Goal: Transaction & Acquisition: Purchase product/service

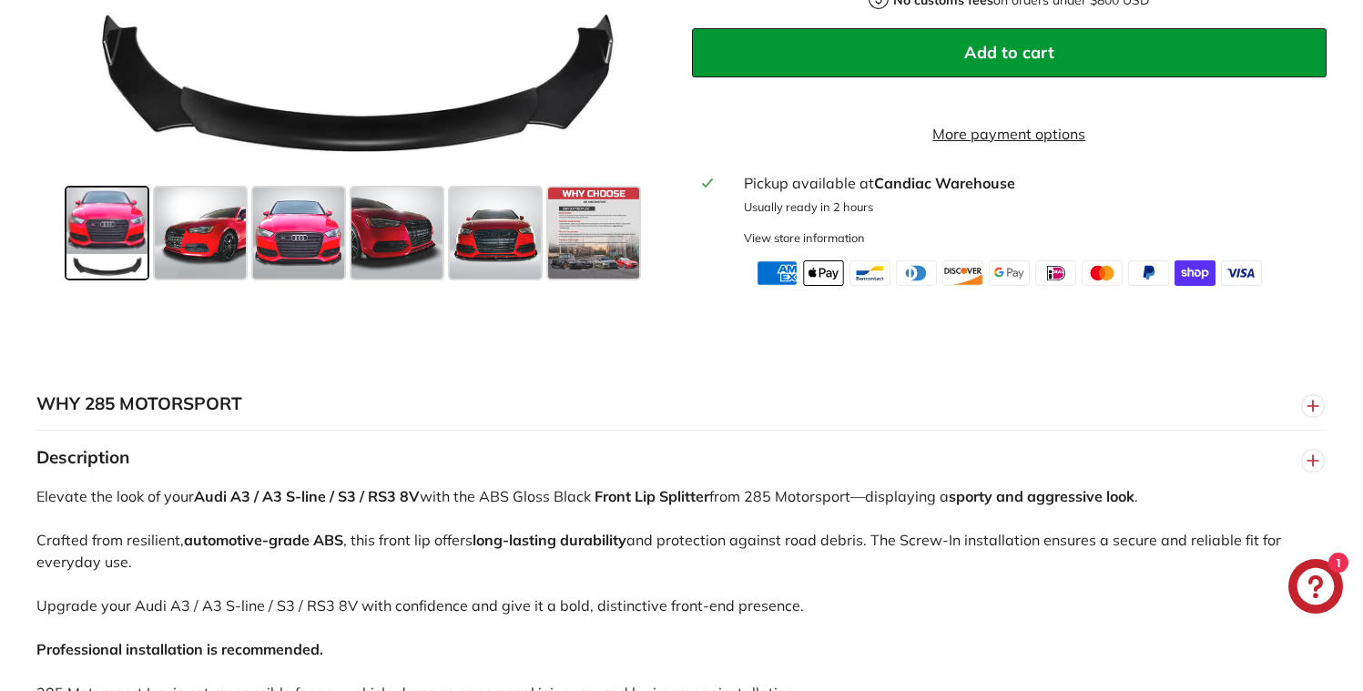
scroll to position [834, 0]
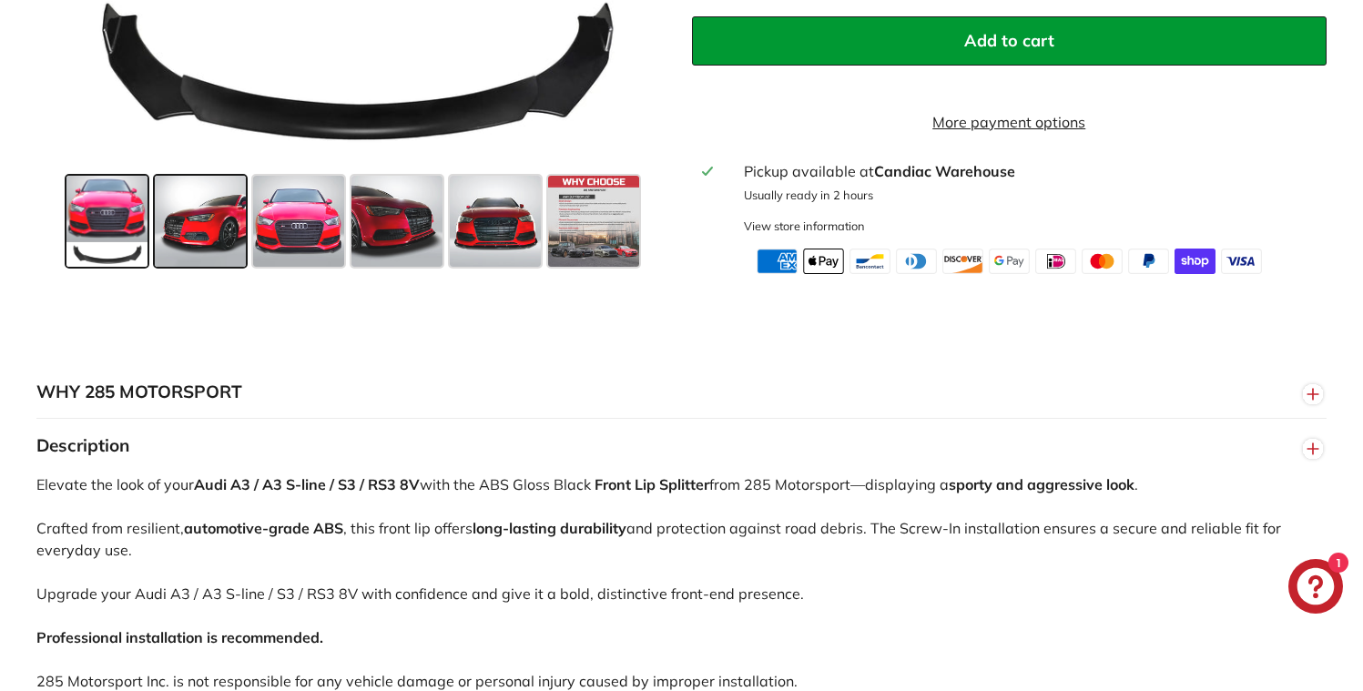
click at [219, 223] on span at bounding box center [200, 221] width 91 height 91
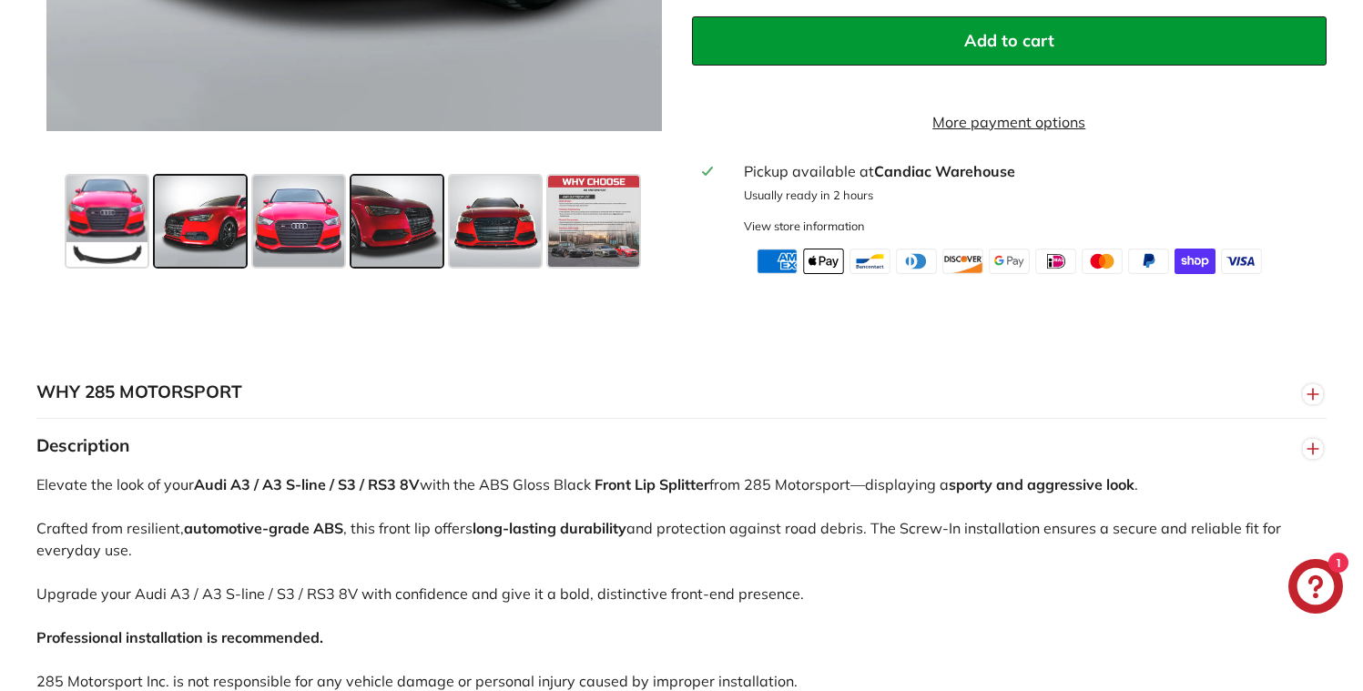
scroll to position [483, 0]
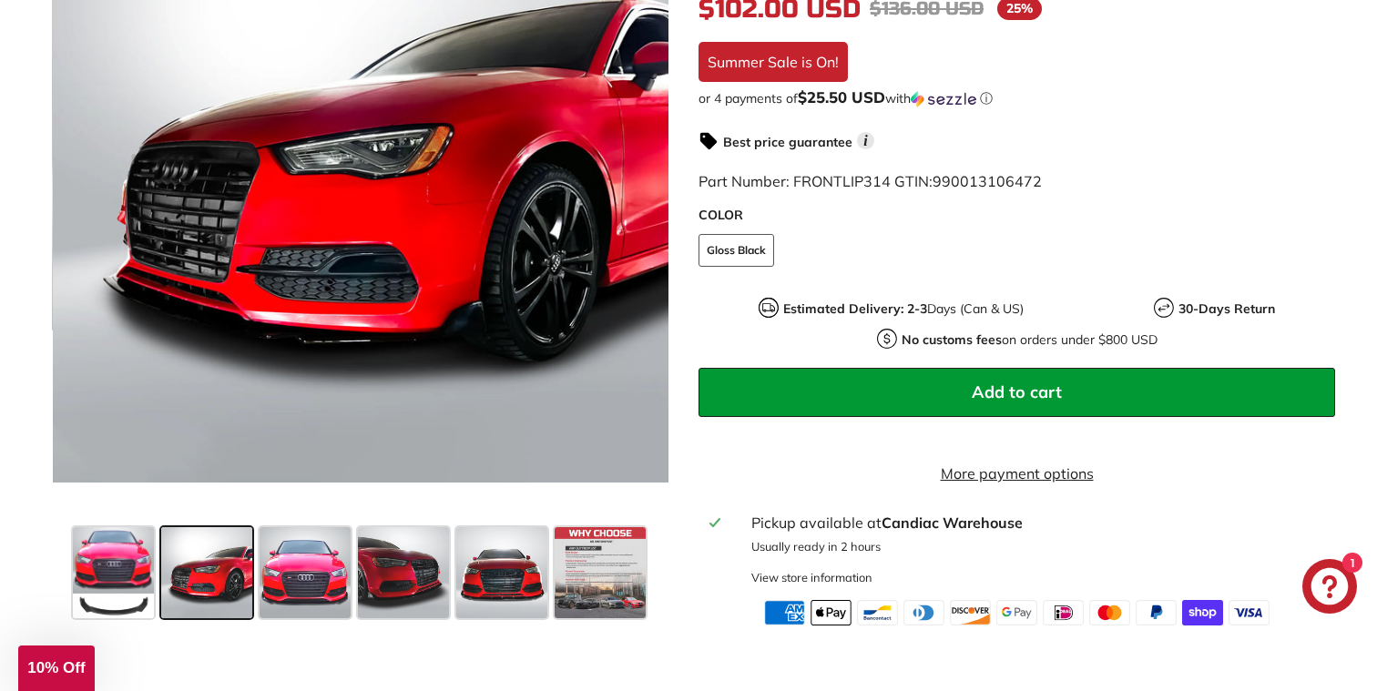
click at [287, 581] on div "Close dialog UNLOCK 10% Off Sign up to receive 10% off your first order and exc…" at bounding box center [688, 345] width 1377 height 691
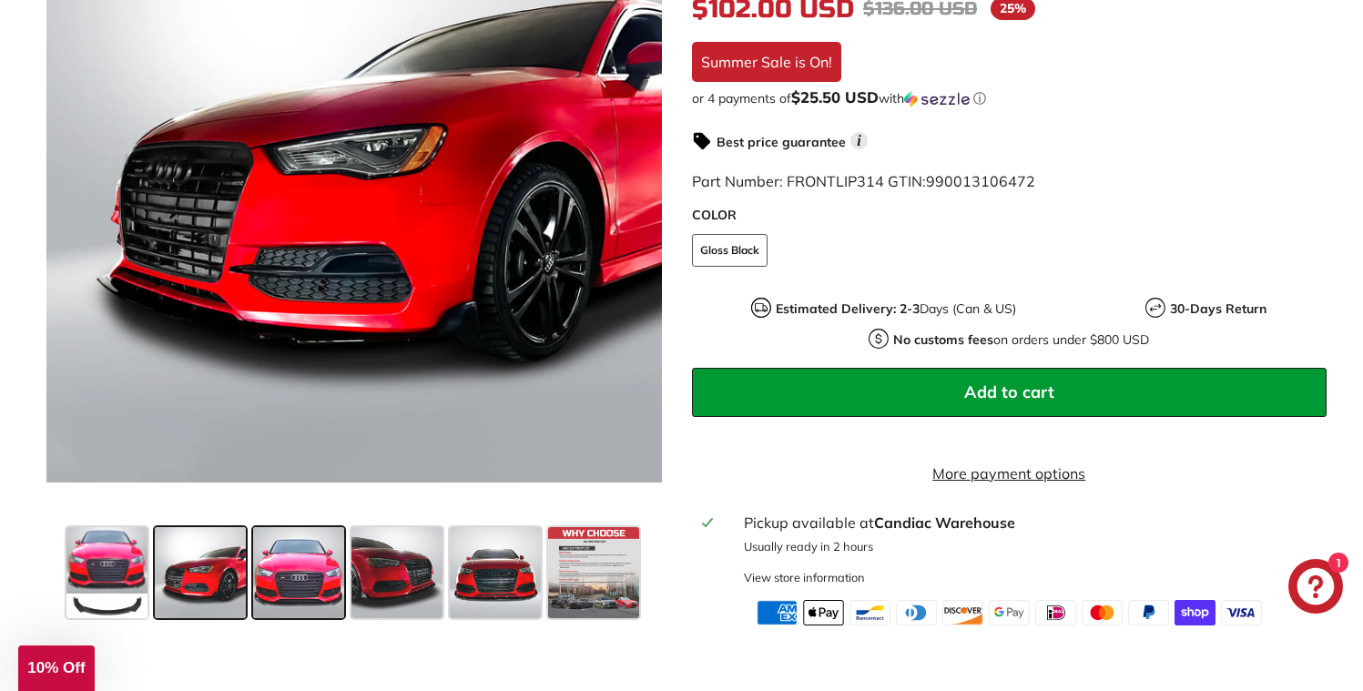
click at [297, 582] on span at bounding box center [298, 572] width 91 height 91
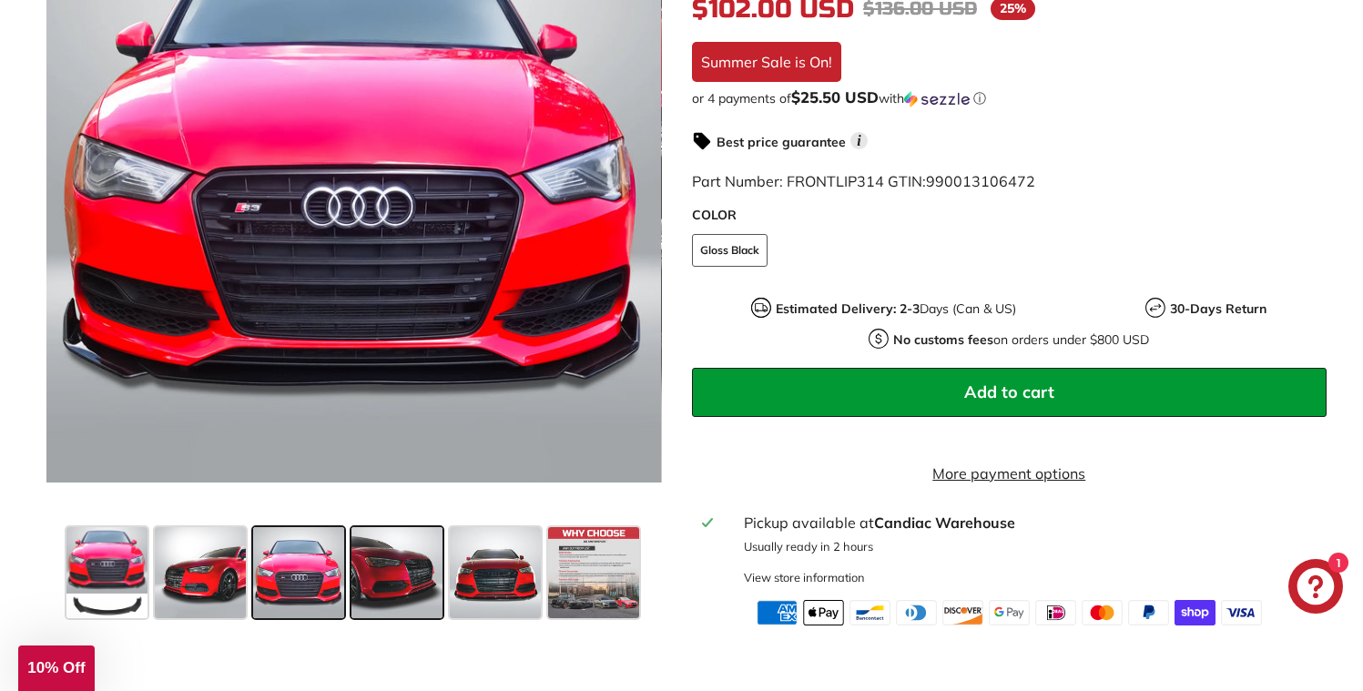
click at [418, 586] on span at bounding box center [397, 572] width 91 height 91
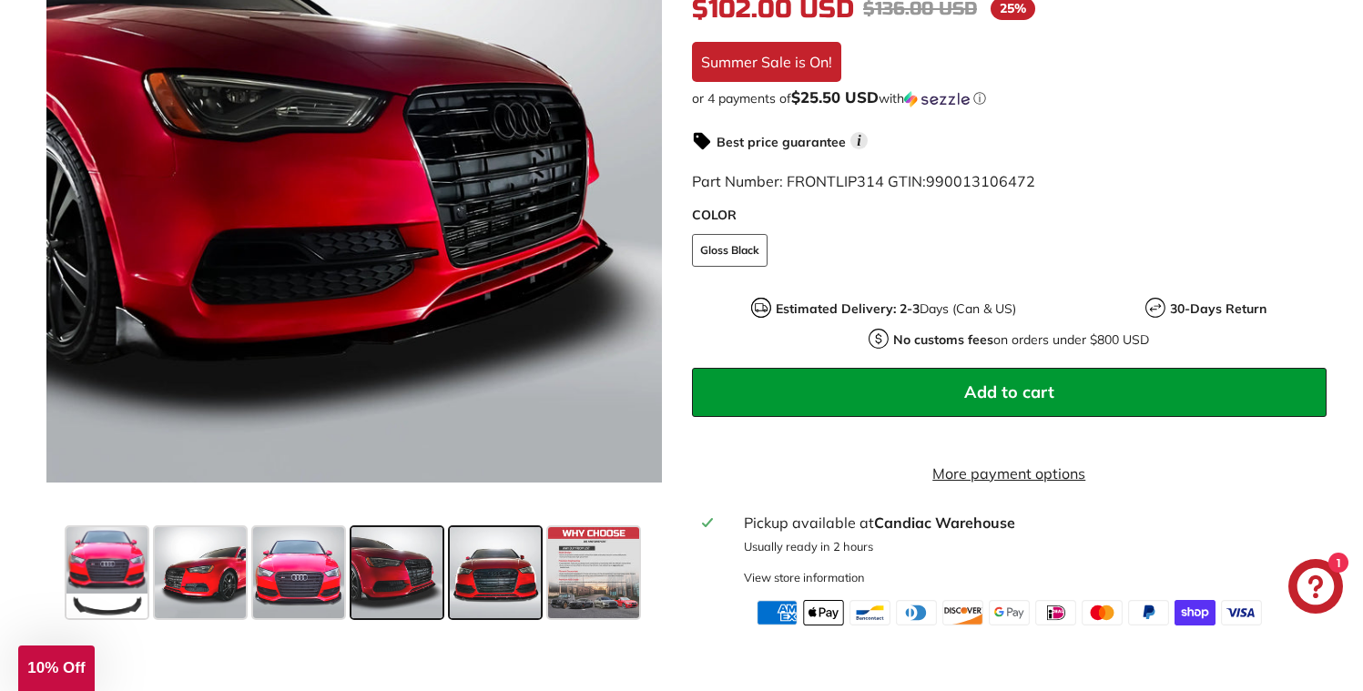
click at [512, 578] on span at bounding box center [495, 572] width 91 height 91
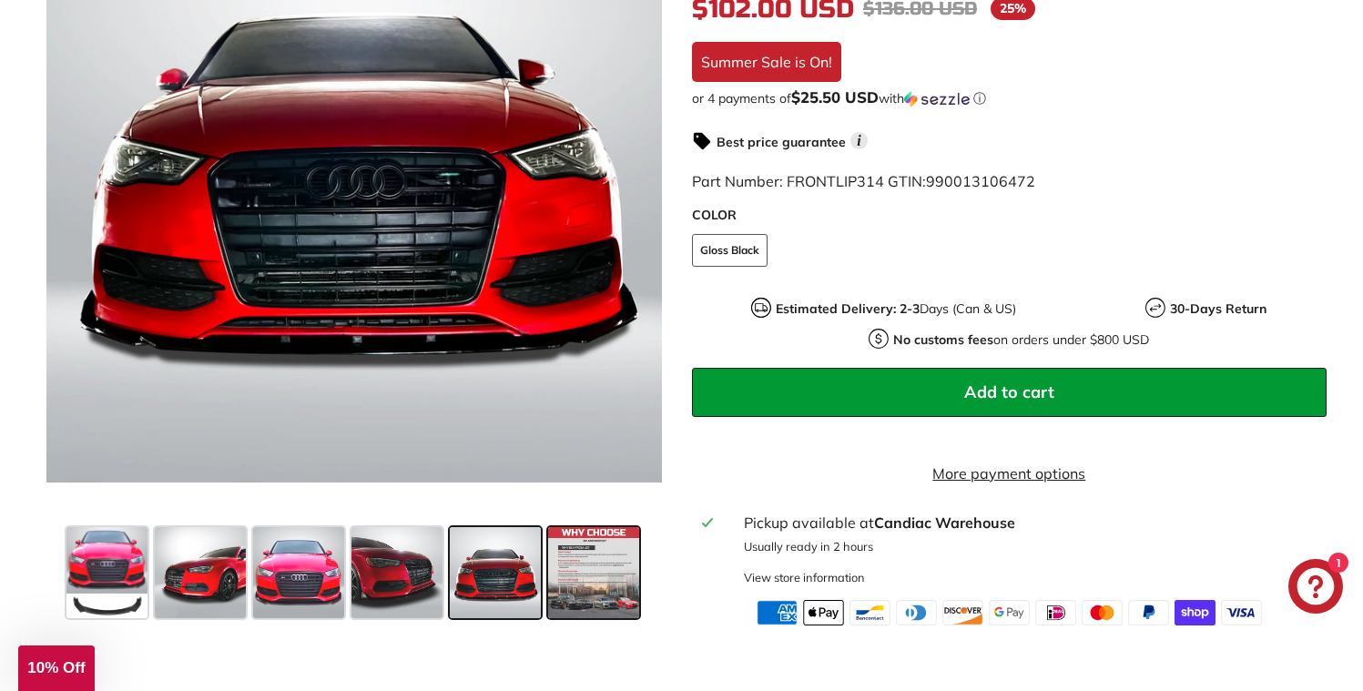
click at [554, 578] on span at bounding box center [593, 572] width 91 height 91
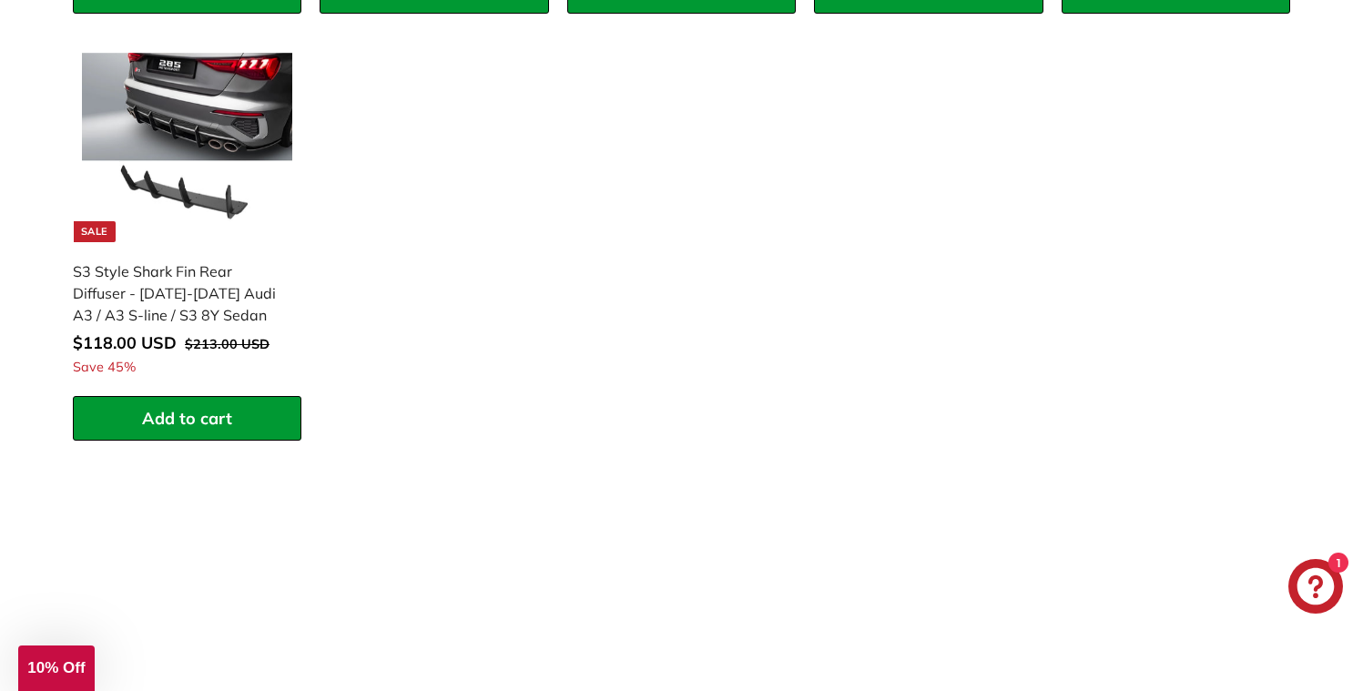
scroll to position [1848, 0]
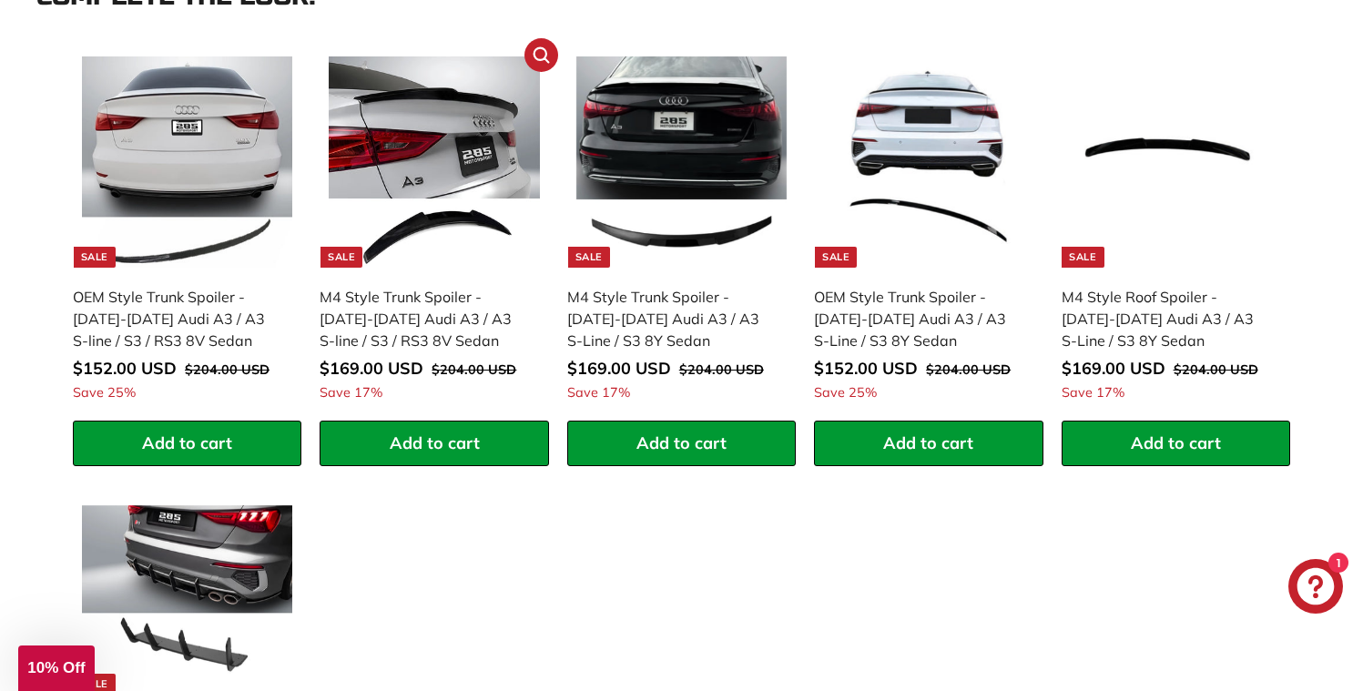
click at [443, 321] on div "M4 Style Trunk Spoiler - [DATE]-[DATE] Audi A3 / A3 S-line / S3 / RS3 8V Sedan" at bounding box center [425, 319] width 210 height 66
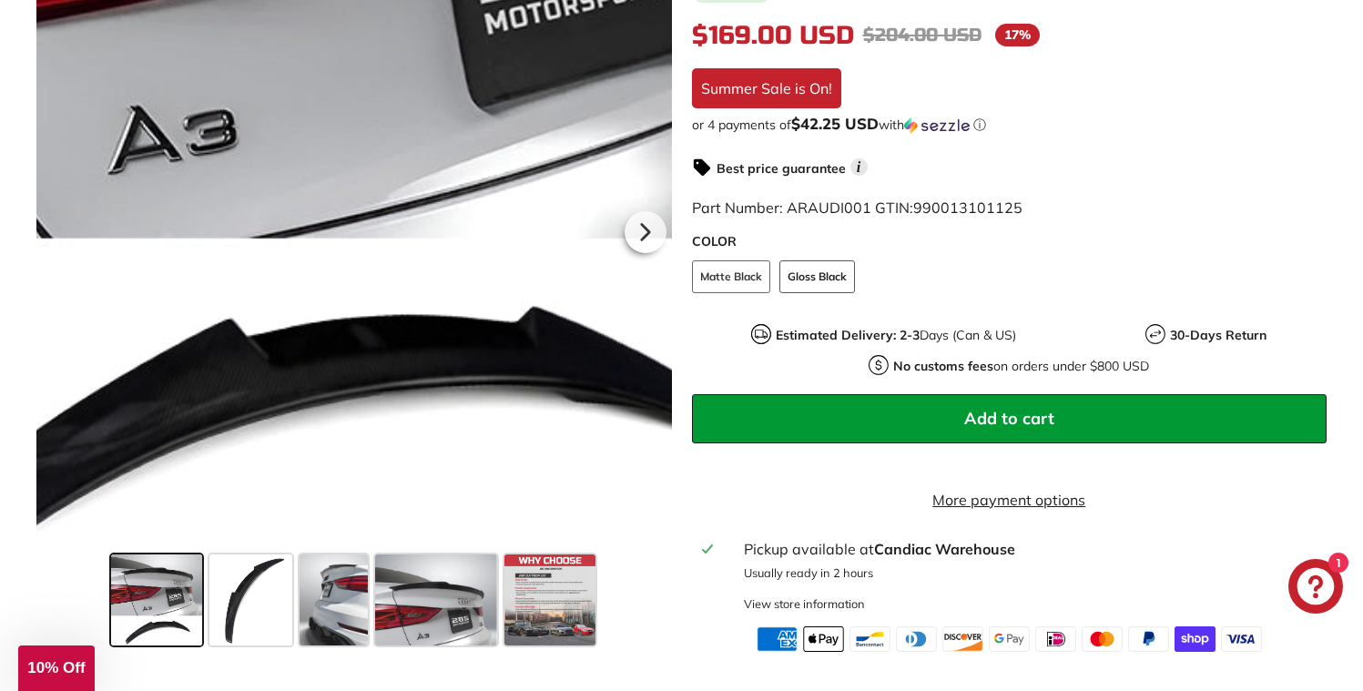
scroll to position [535, 0]
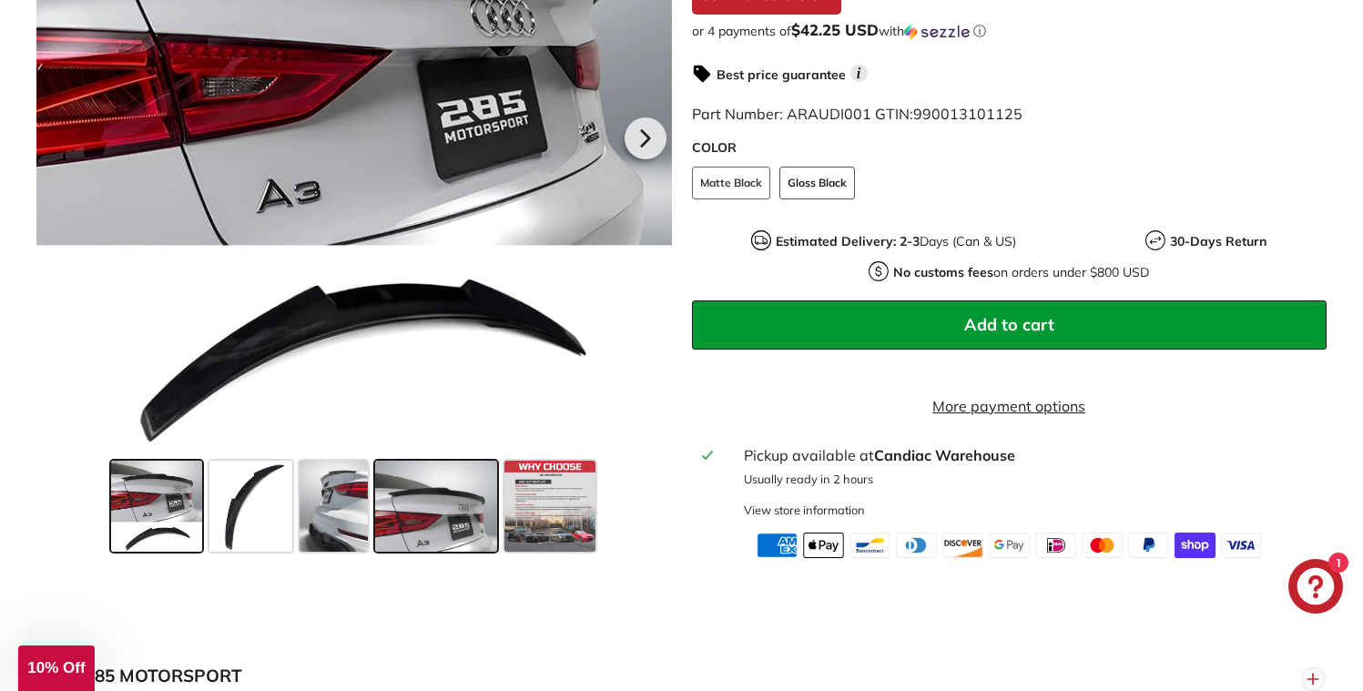
click at [460, 535] on span at bounding box center [435, 505] width 121 height 91
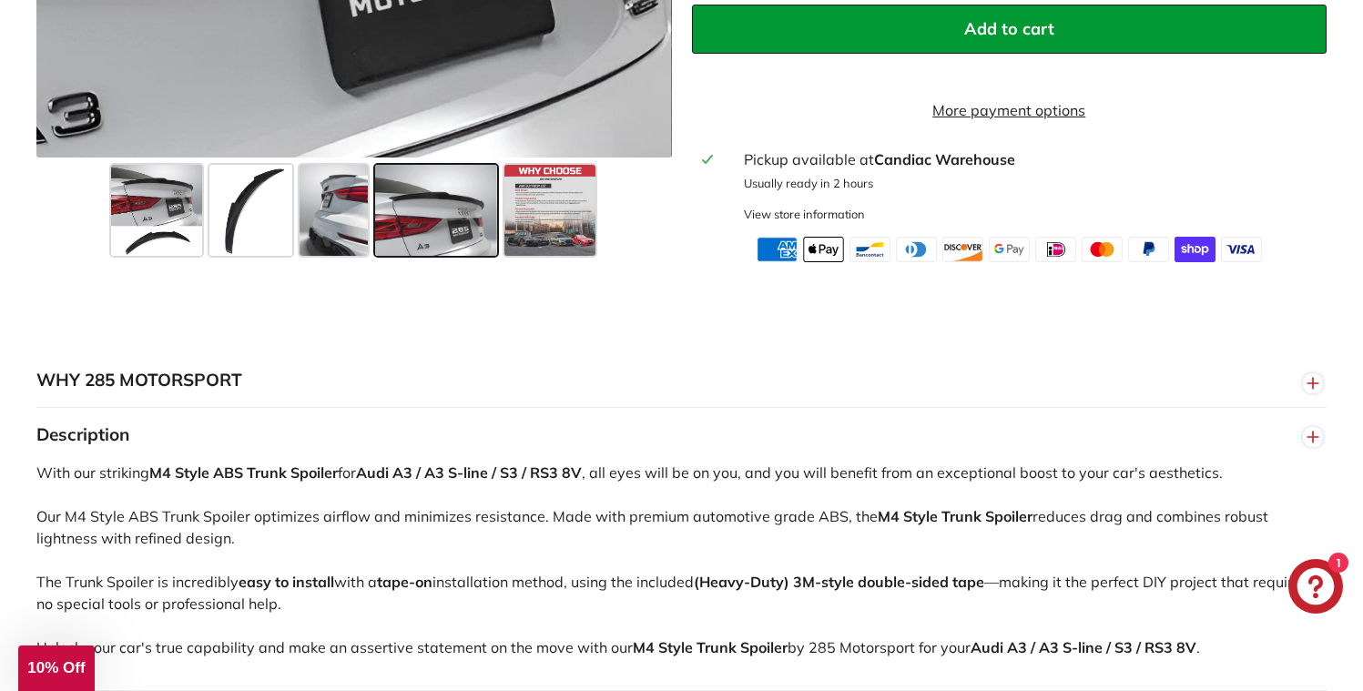
scroll to position [549, 0]
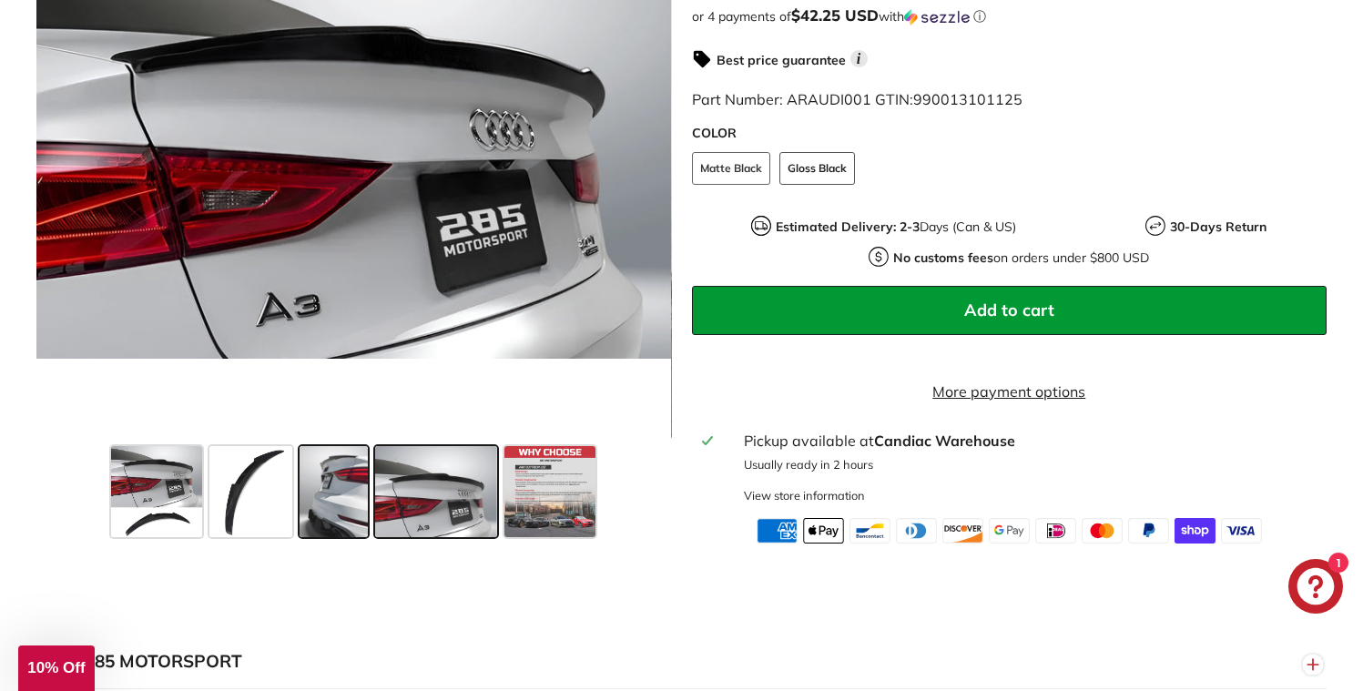
click at [328, 492] on span at bounding box center [334, 490] width 68 height 91
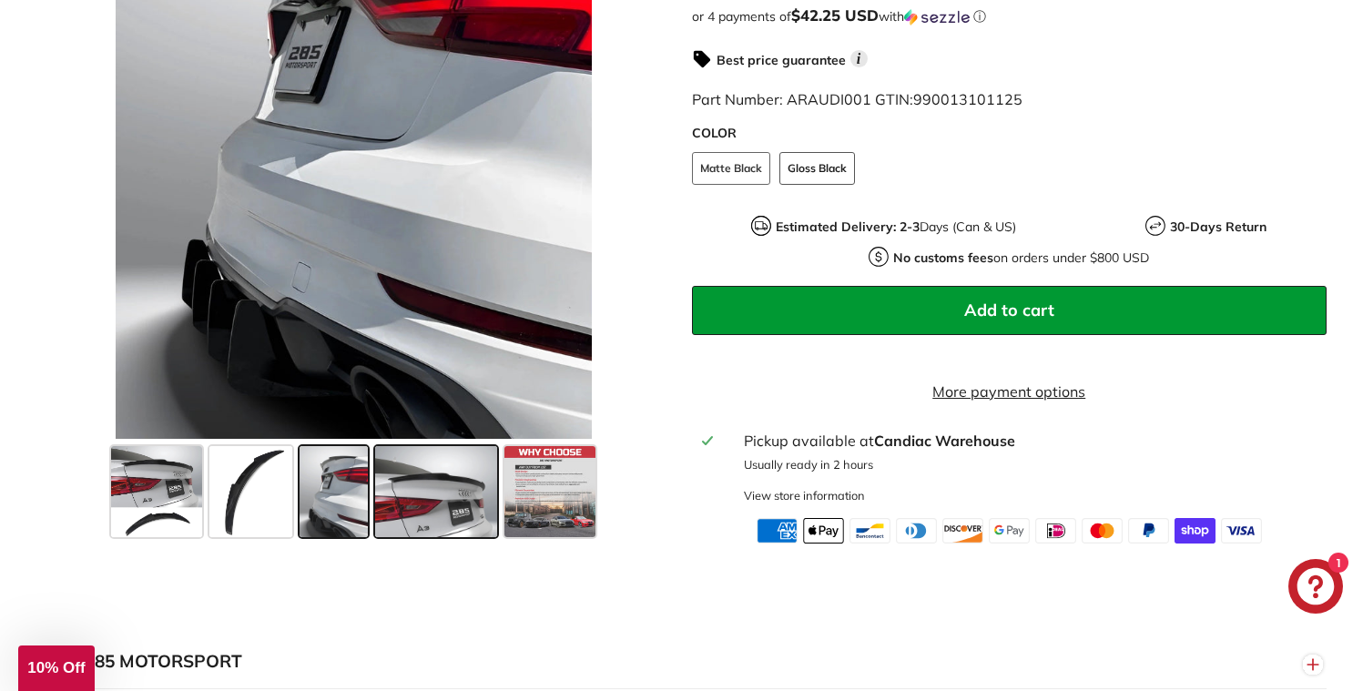
click at [425, 514] on span at bounding box center [435, 490] width 121 height 91
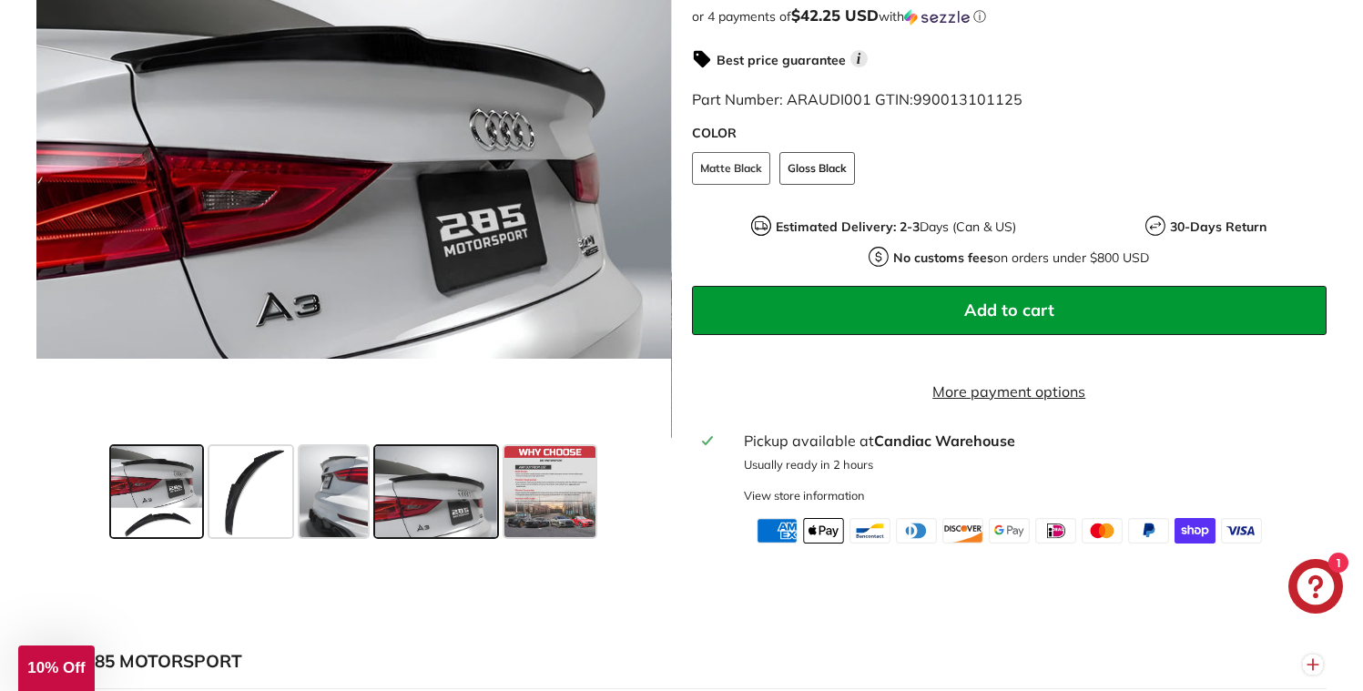
click at [179, 508] on span at bounding box center [156, 490] width 91 height 91
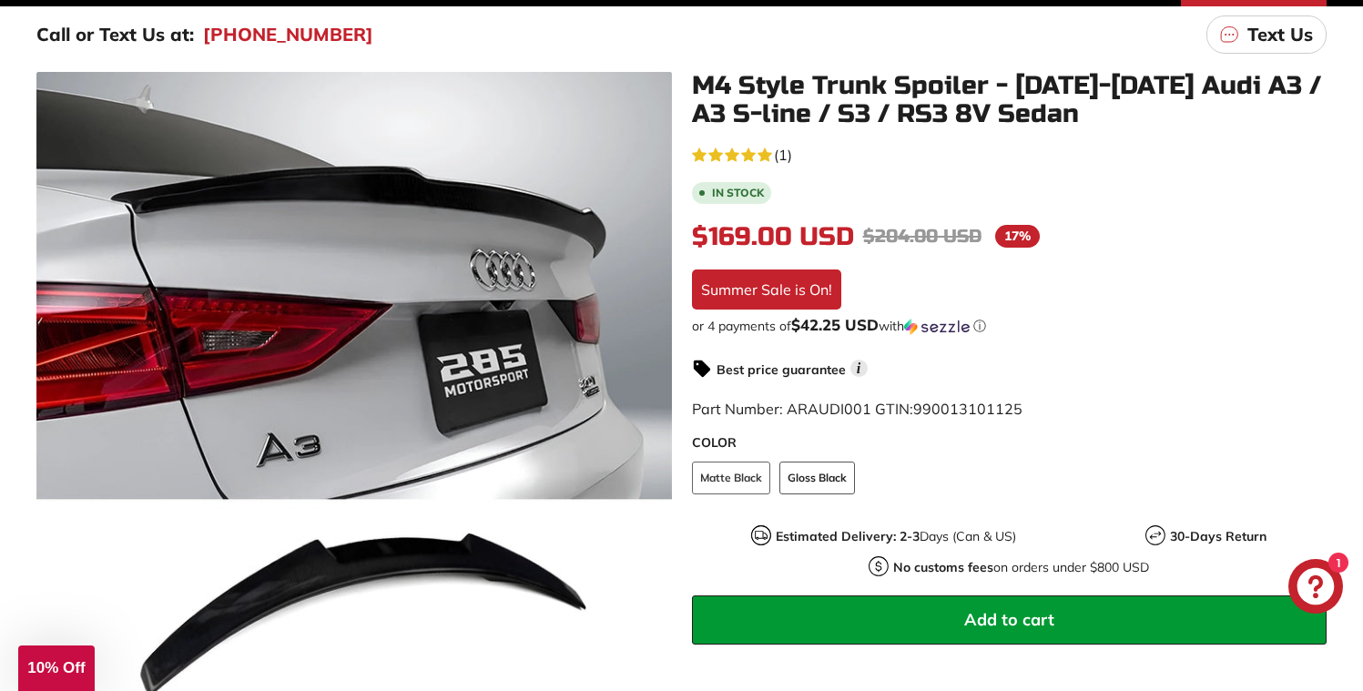
scroll to position [0, 0]
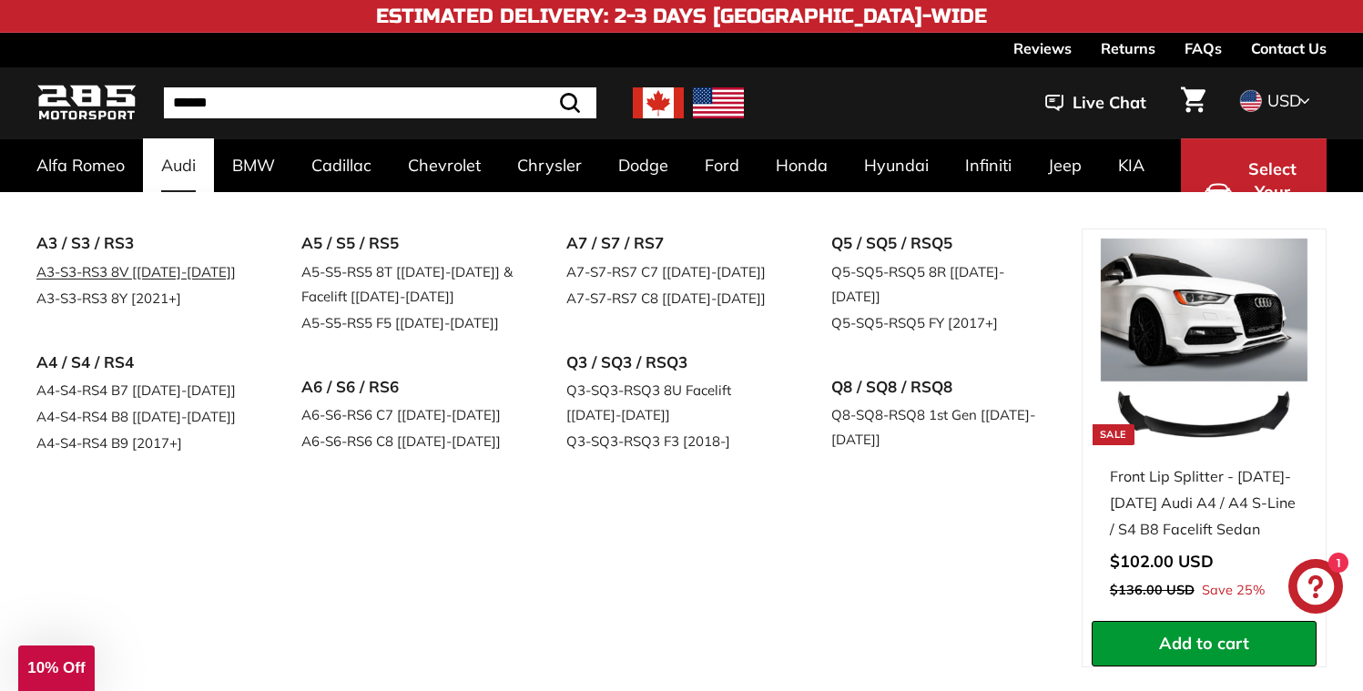
click at [162, 276] on link "A3-S3-RS3 8V [[DATE]-[DATE]]" at bounding box center [143, 272] width 214 height 26
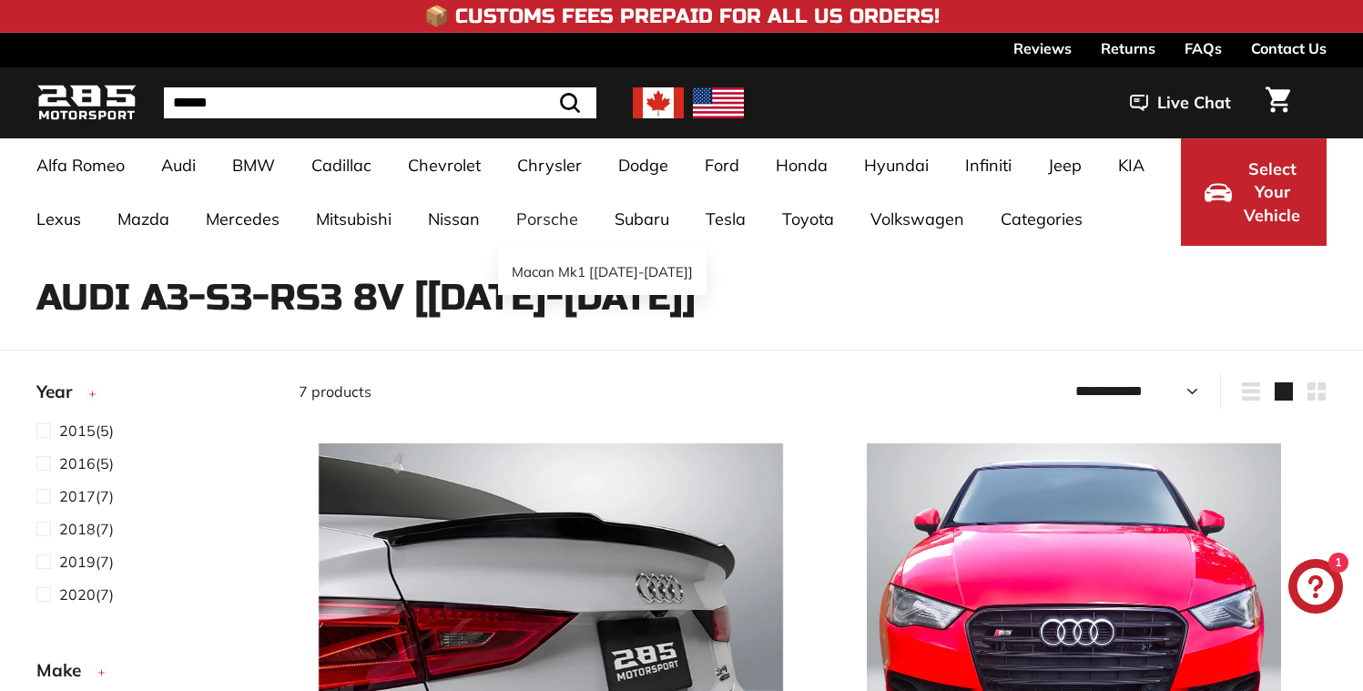
select select "**********"
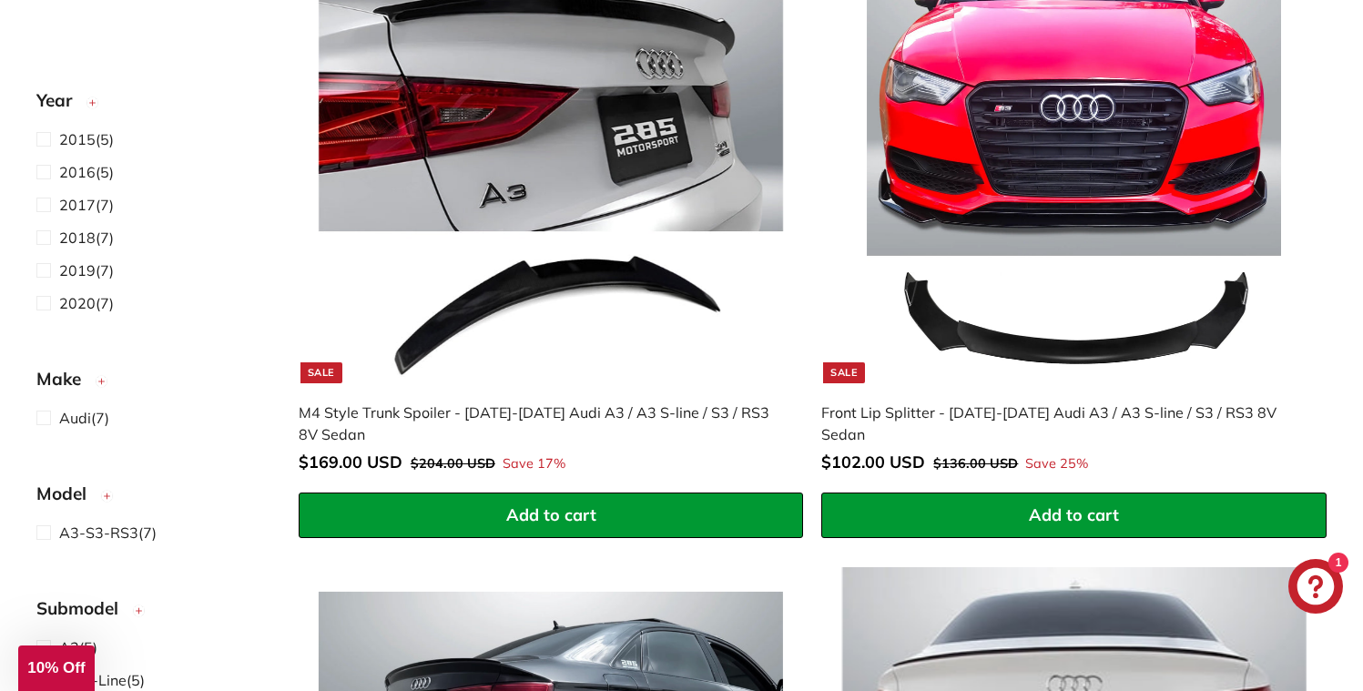
scroll to position [513, 0]
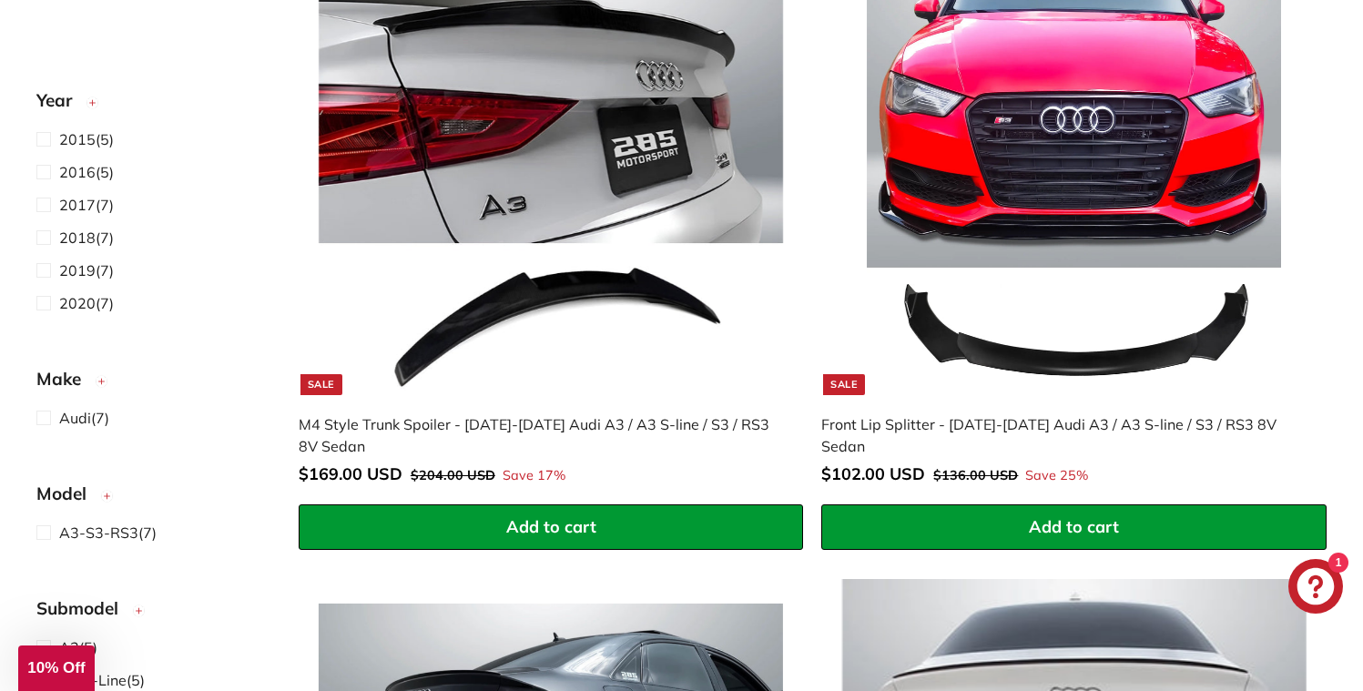
click at [1143, 182] on img at bounding box center [1074, 163] width 464 height 464
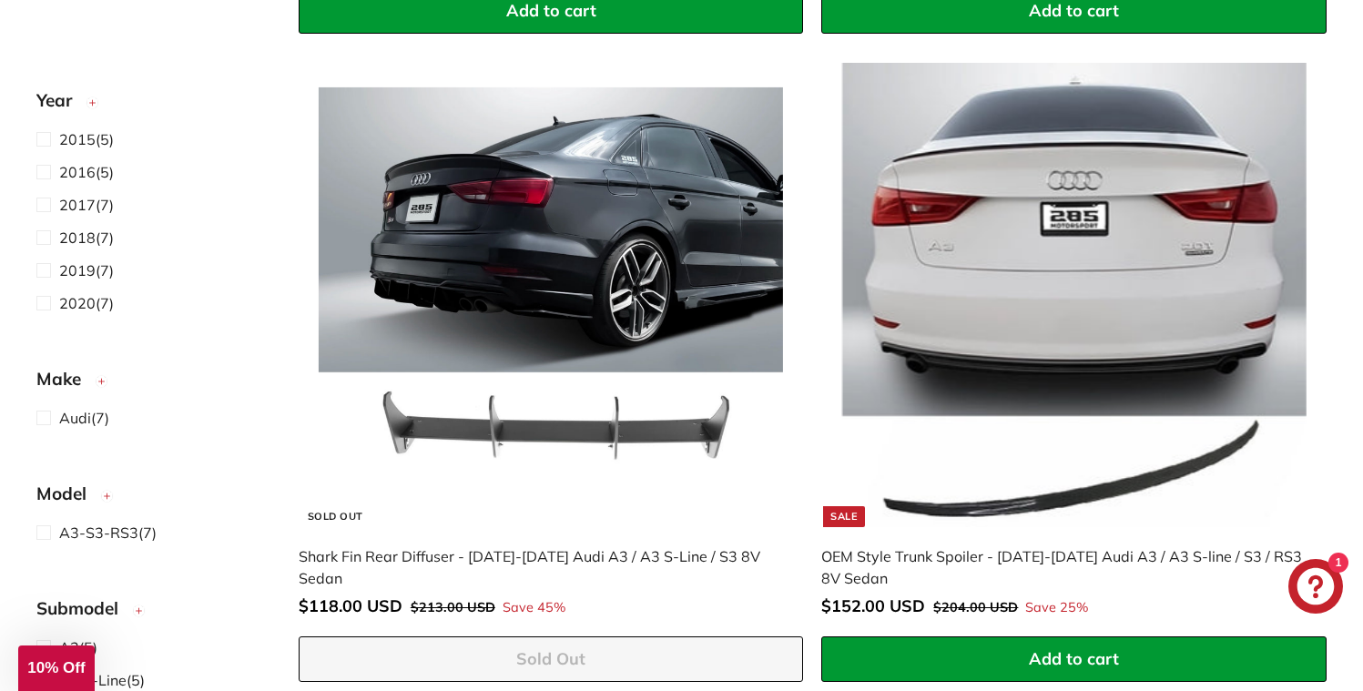
scroll to position [0, 0]
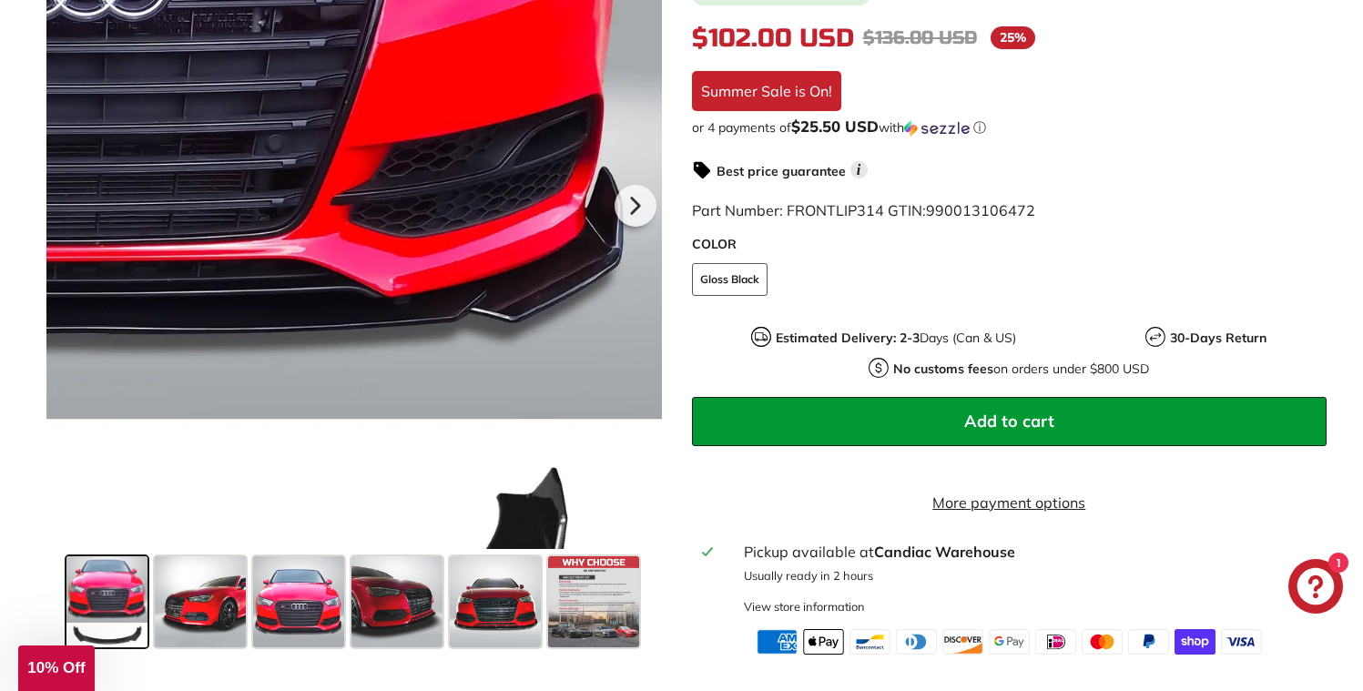
scroll to position [770, 0]
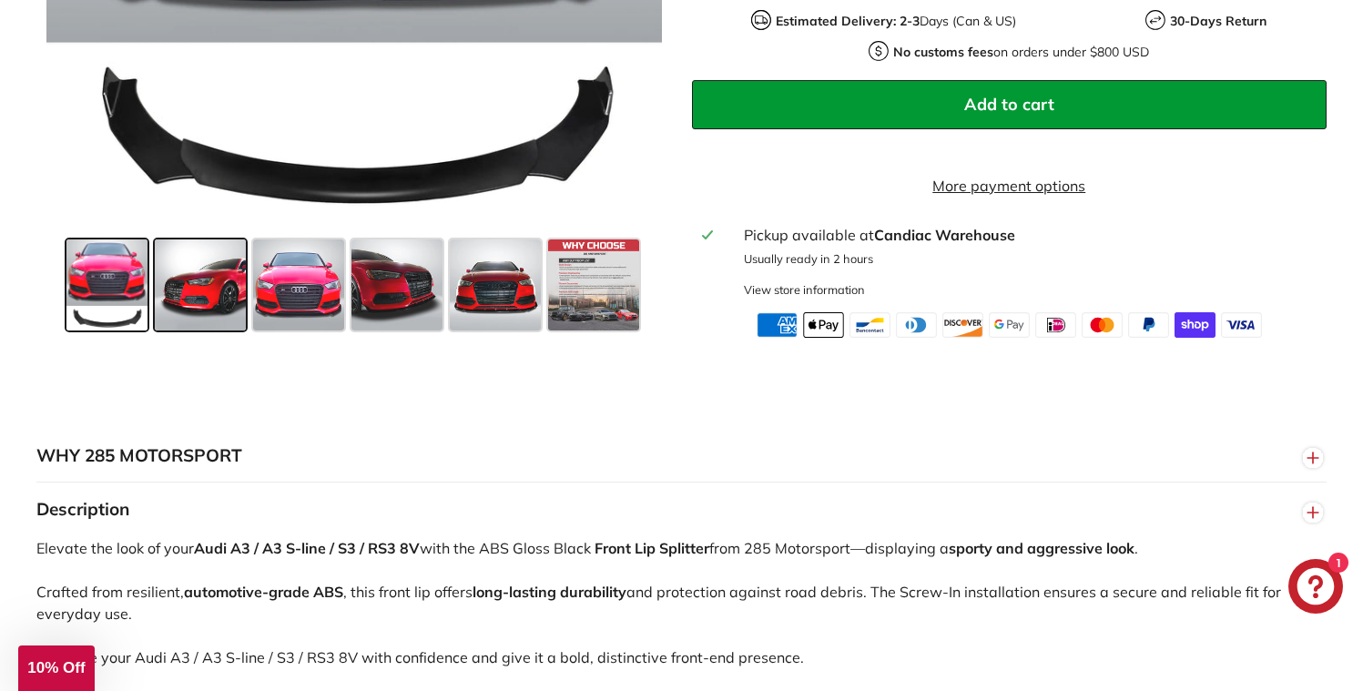
click at [219, 297] on span at bounding box center [200, 284] width 91 height 91
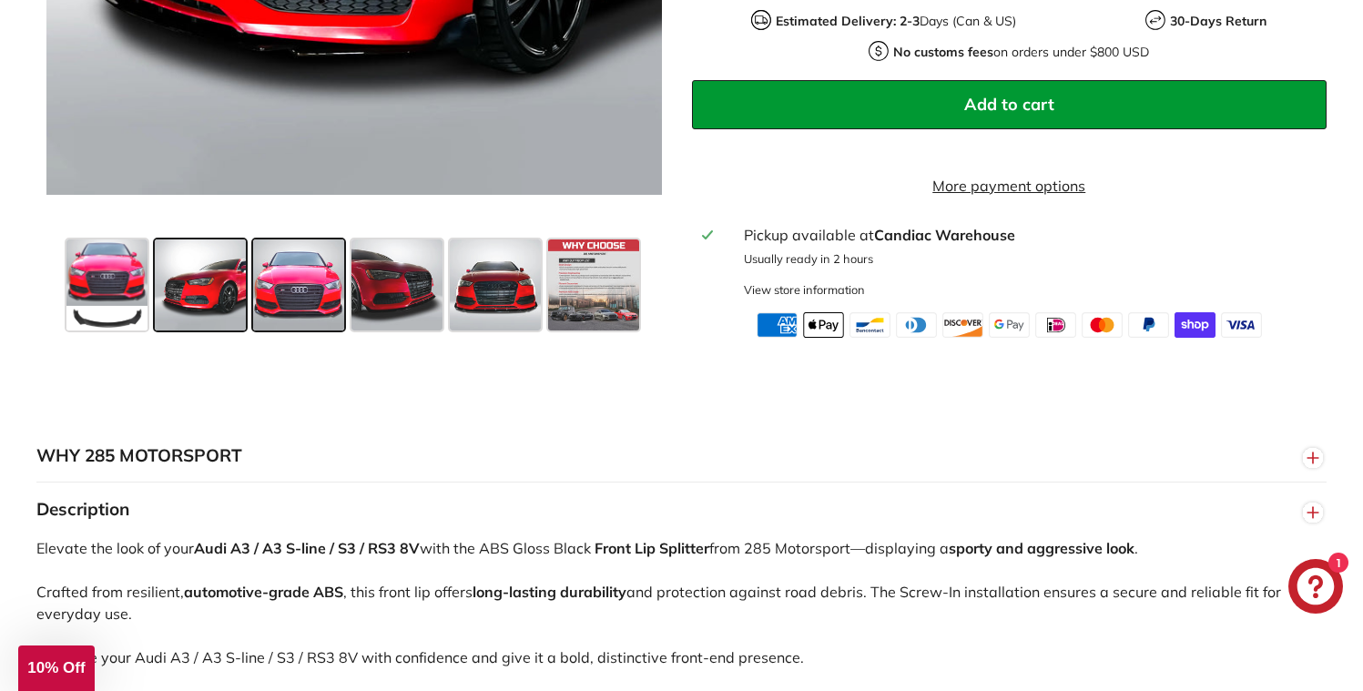
click at [296, 303] on span at bounding box center [298, 284] width 91 height 91
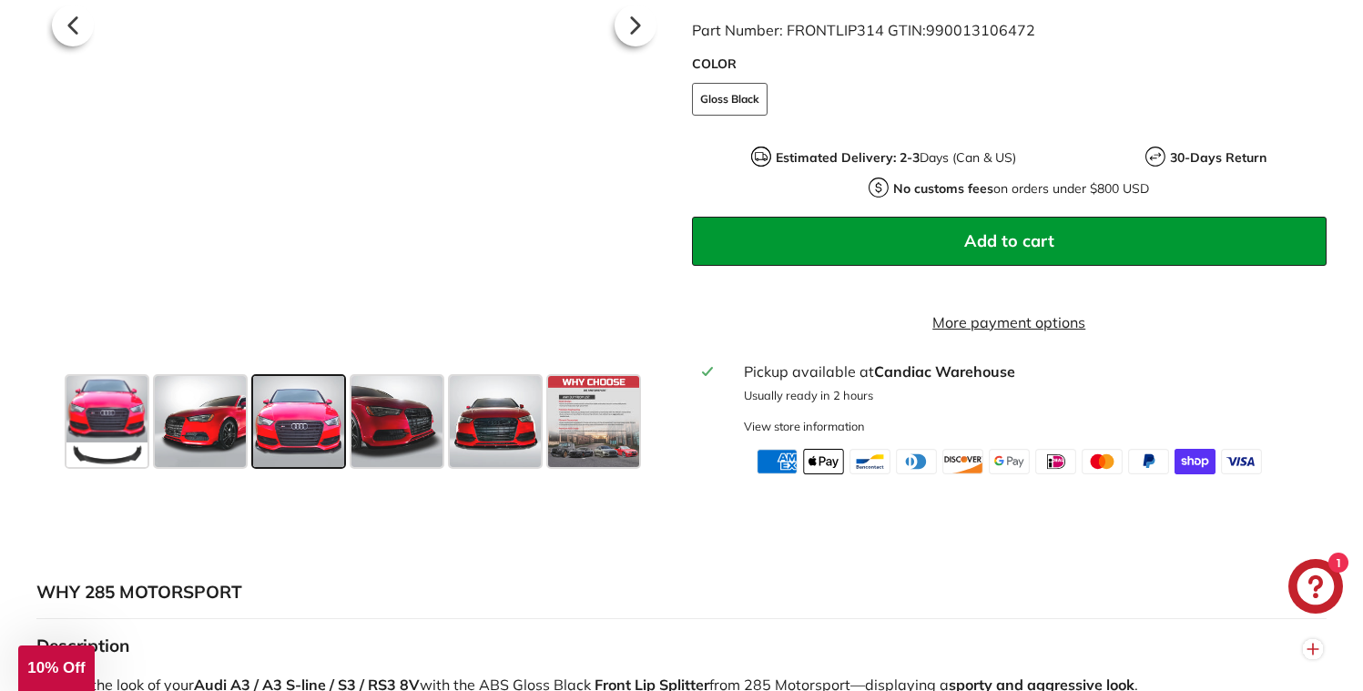
scroll to position [541, 0]
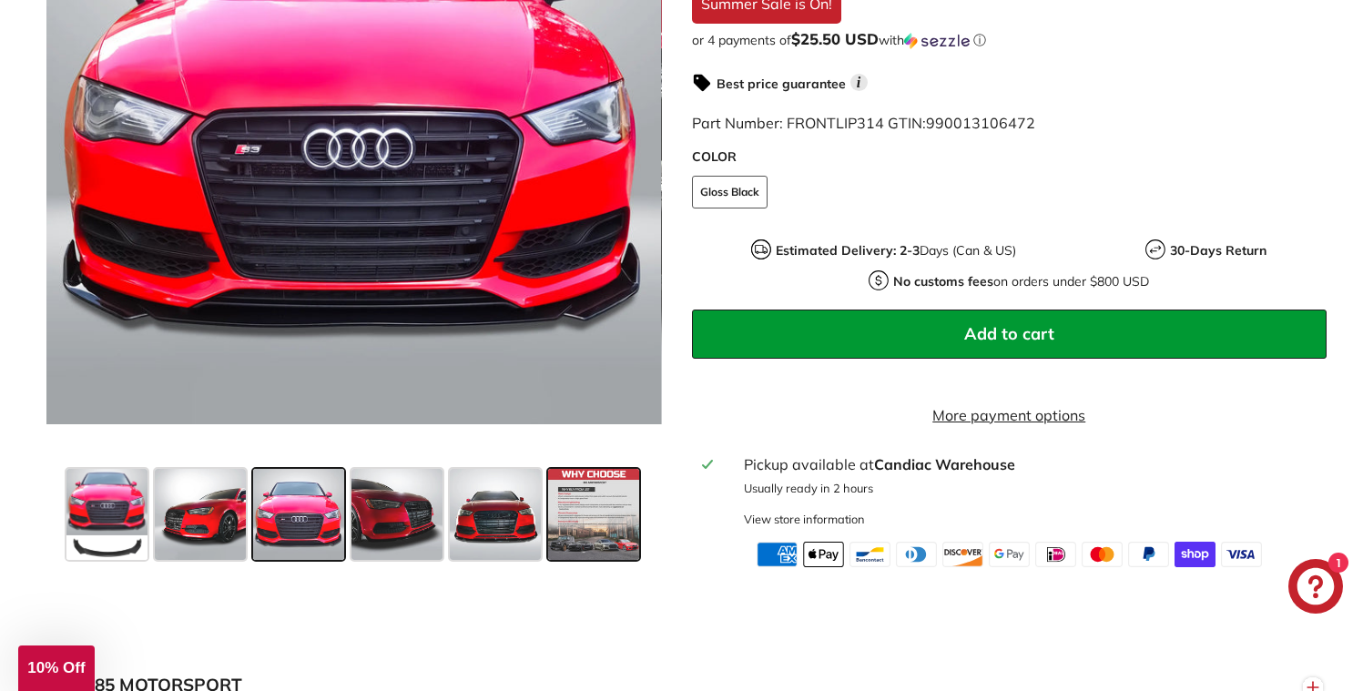
click at [560, 508] on span at bounding box center [593, 514] width 91 height 91
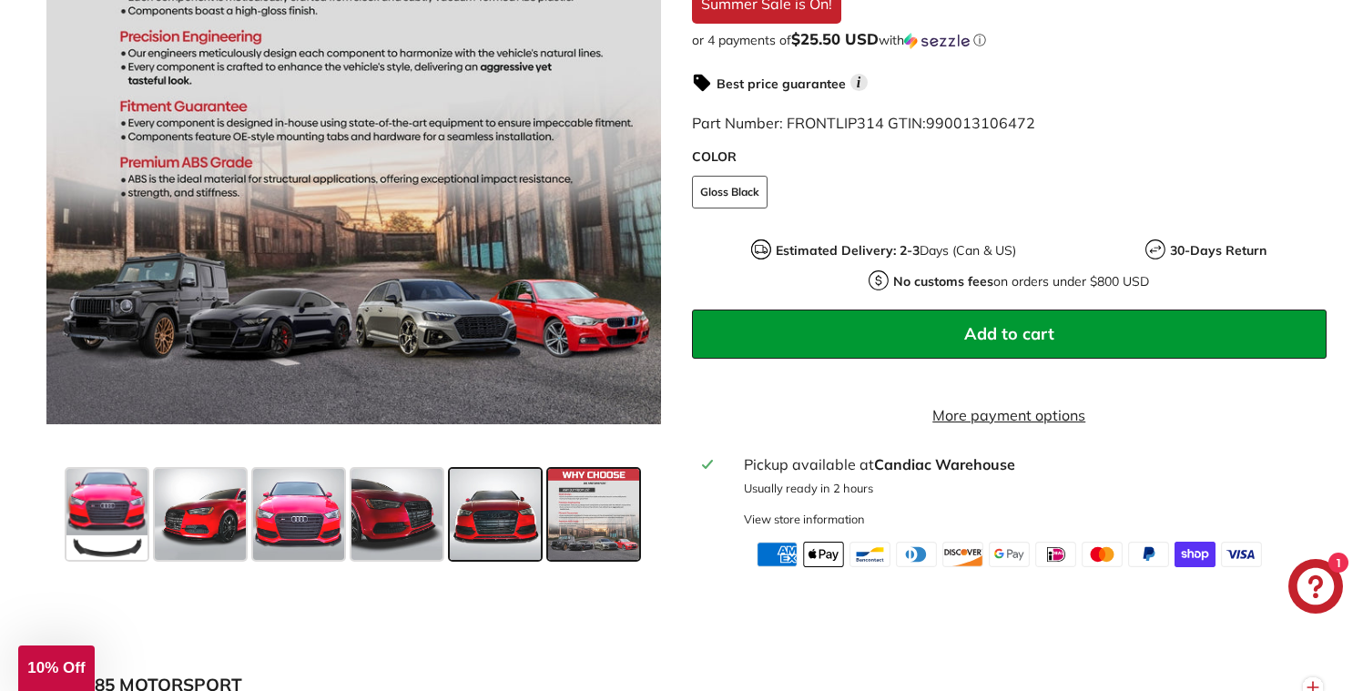
click at [481, 504] on span at bounding box center [495, 514] width 91 height 91
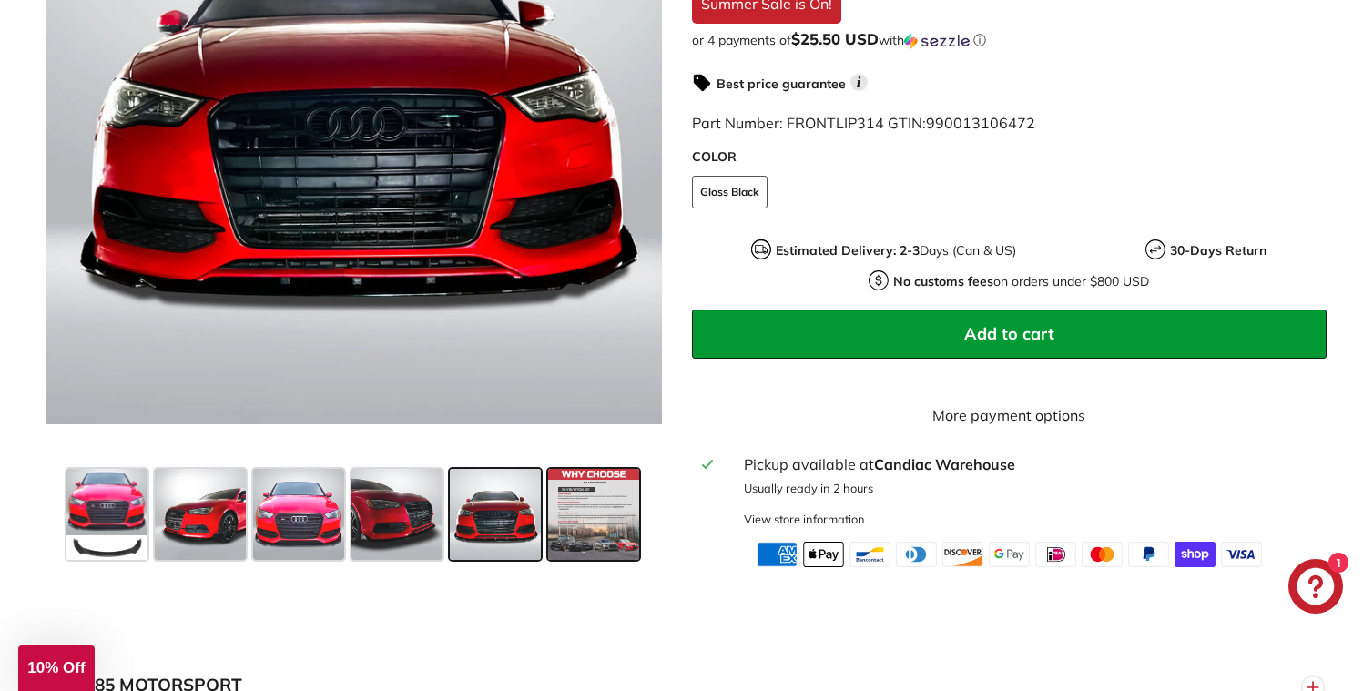
click at [565, 512] on span at bounding box center [593, 514] width 91 height 91
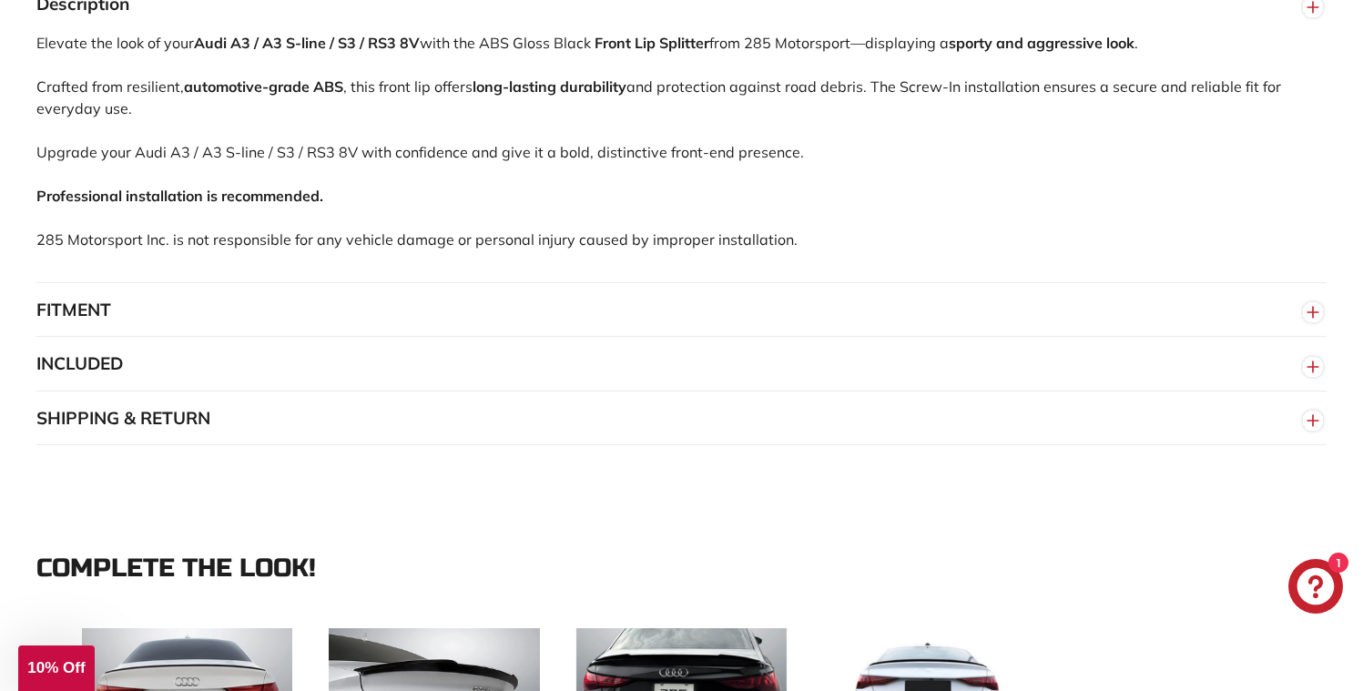
scroll to position [1288, 0]
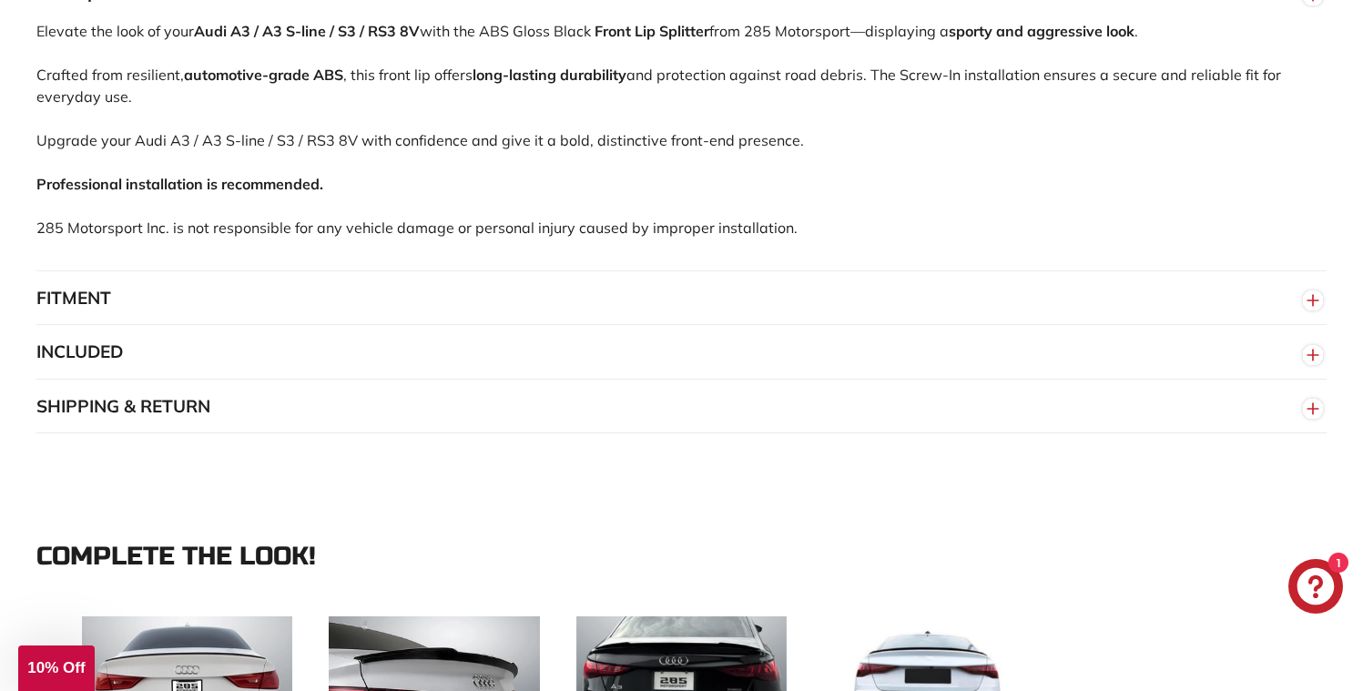
click at [167, 309] on button "FITMENT" at bounding box center [681, 298] width 1290 height 55
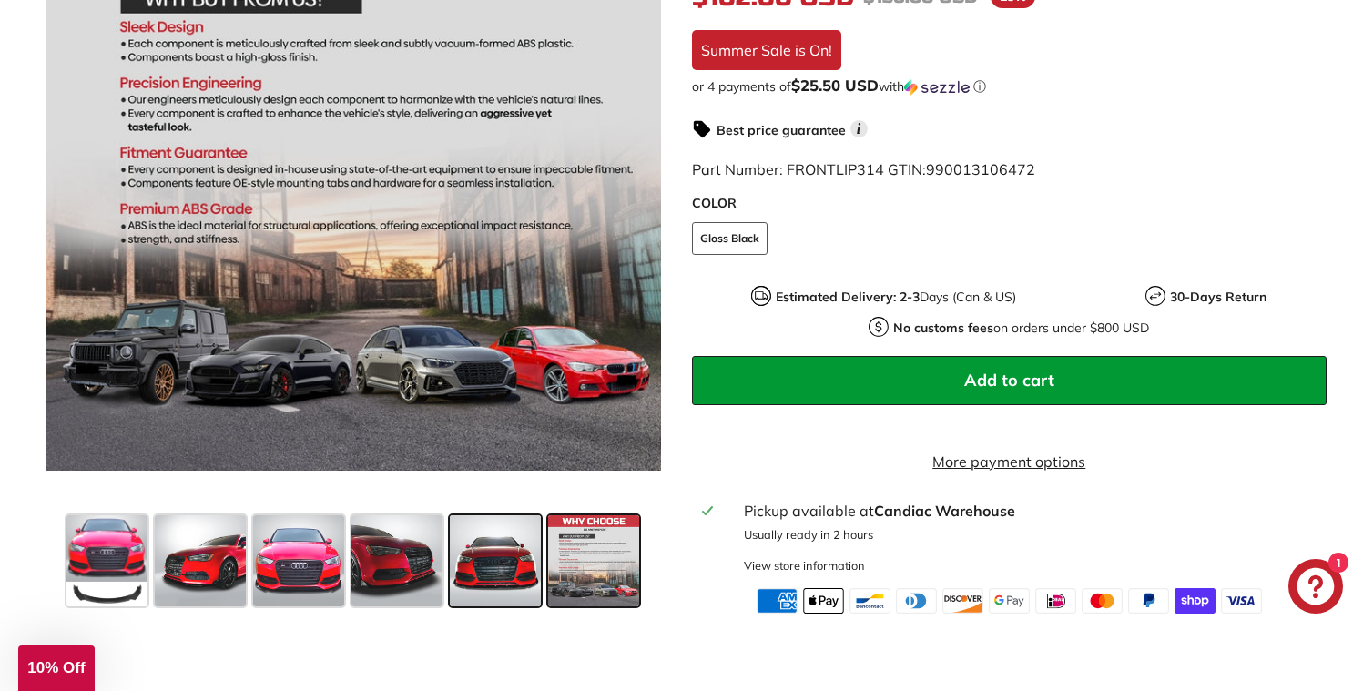
scroll to position [506, 0]
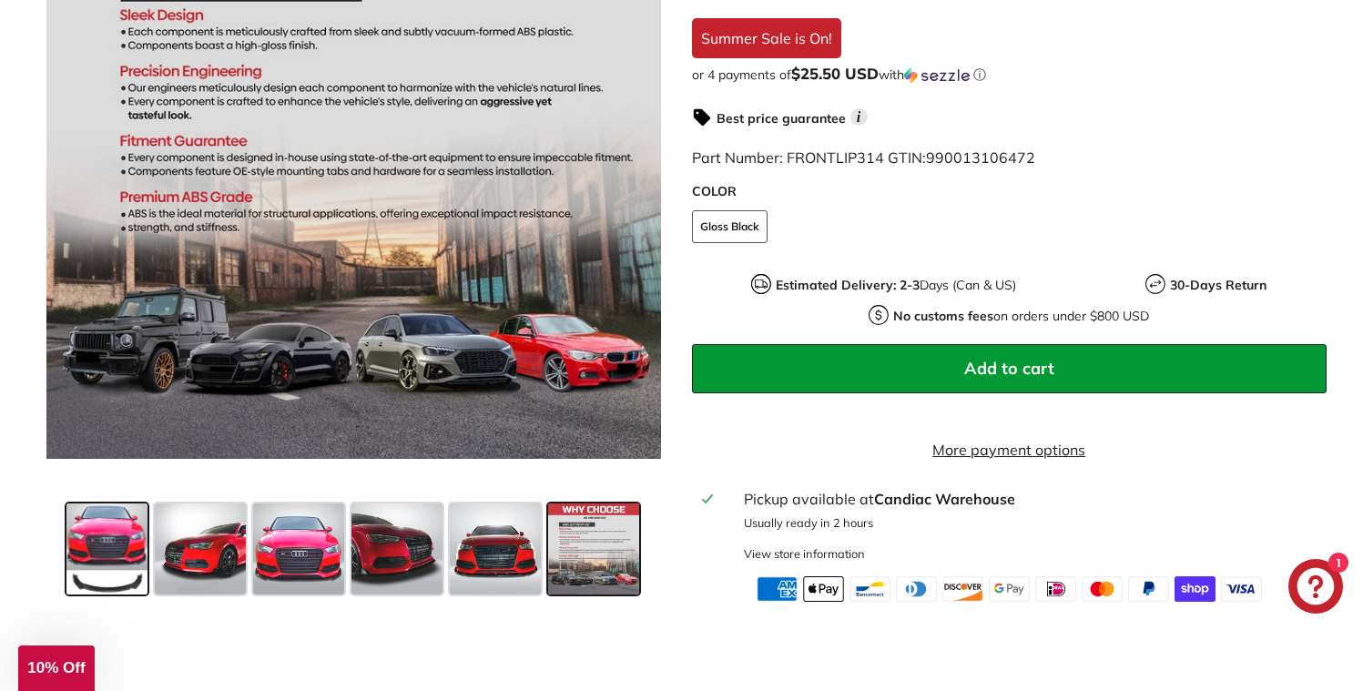
click at [99, 537] on span at bounding box center [106, 549] width 81 height 91
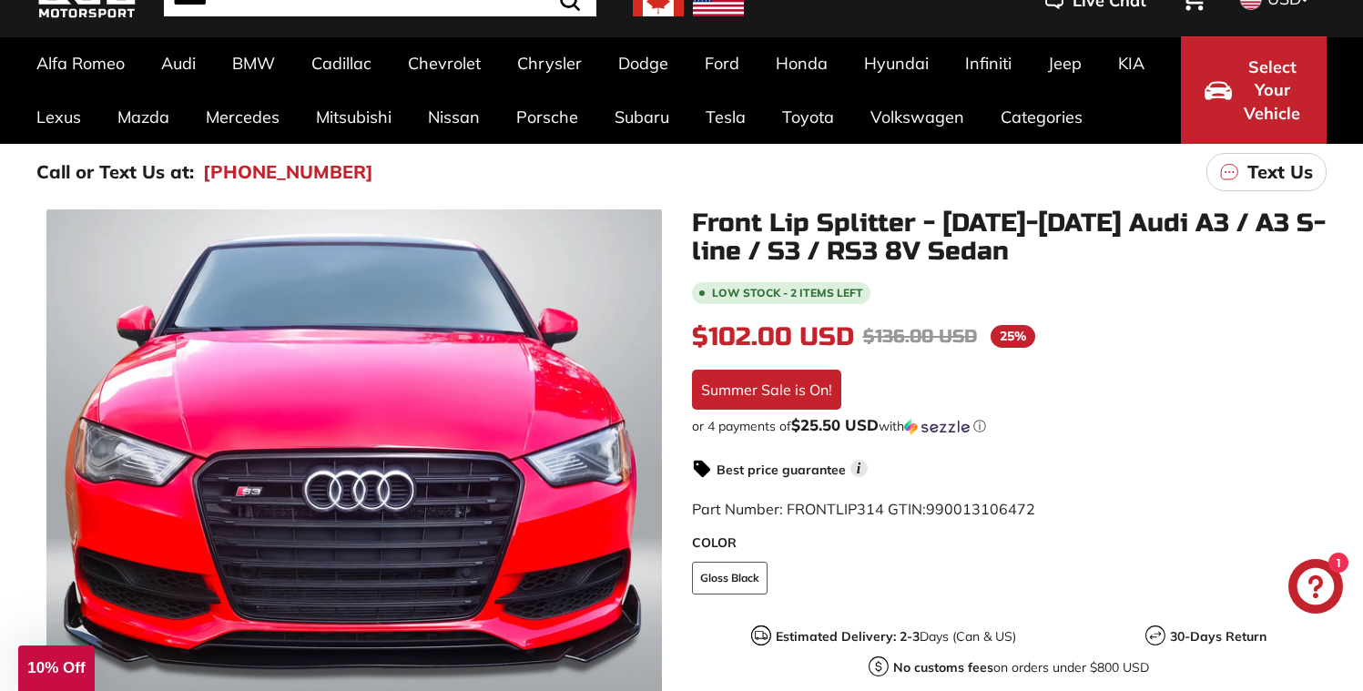
scroll to position [0, 0]
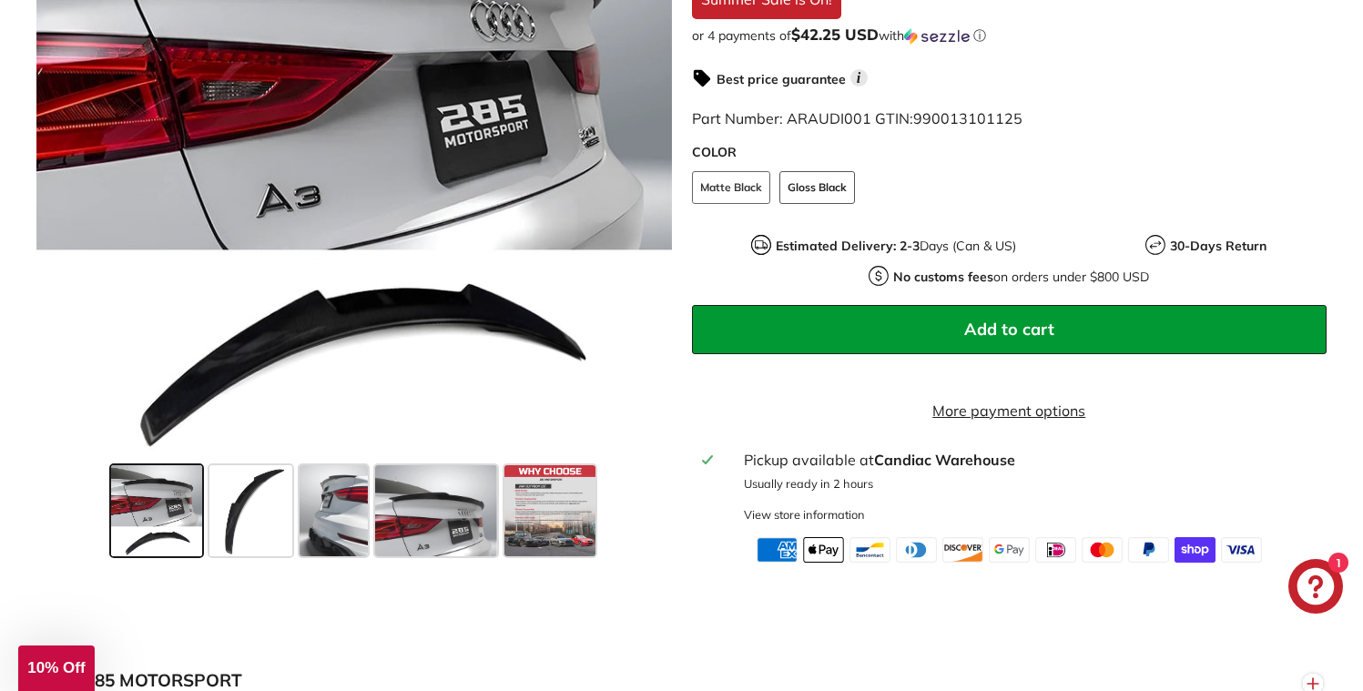
scroll to position [718, 0]
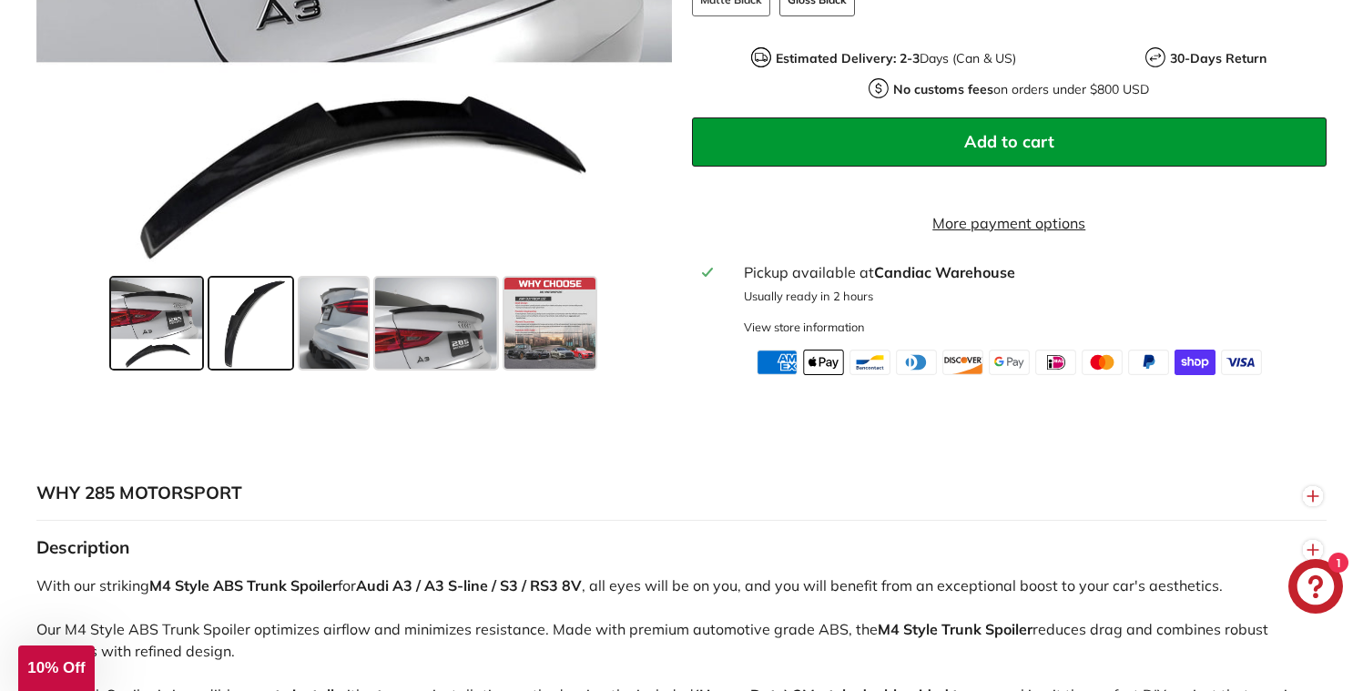
click at [260, 347] on span at bounding box center [251, 322] width 84 height 91
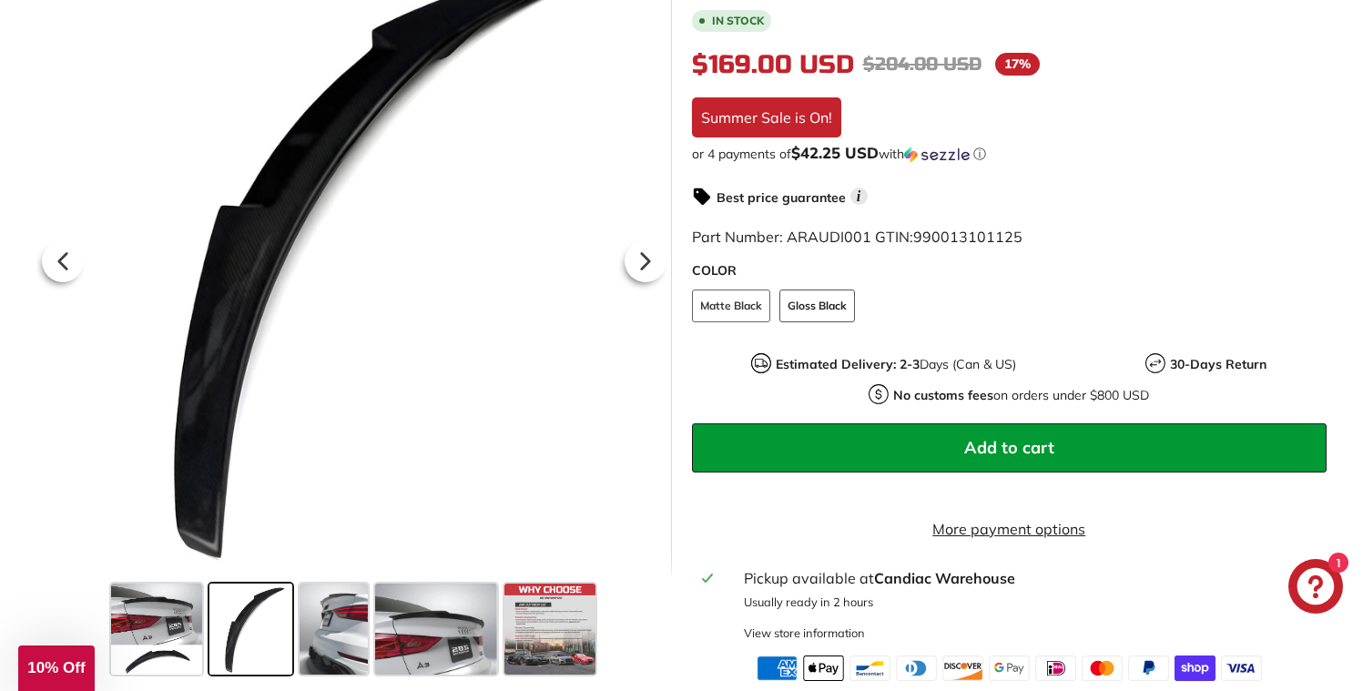
scroll to position [599, 0]
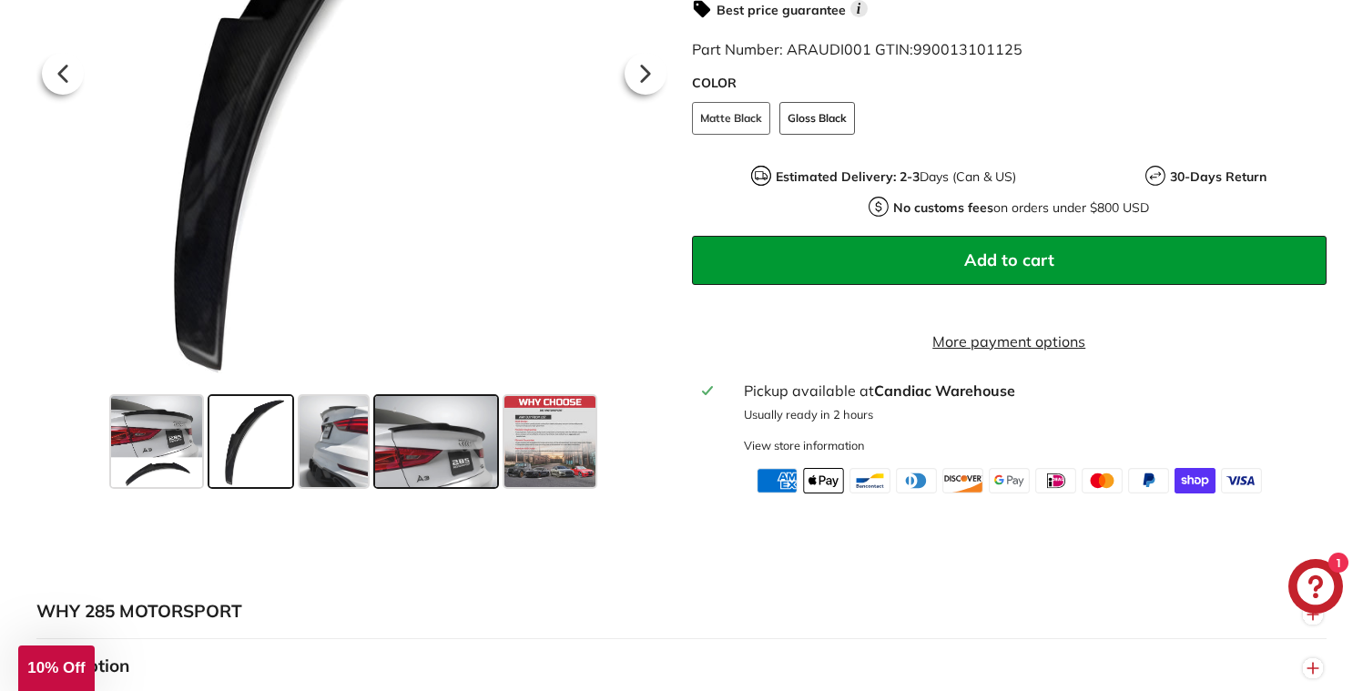
click at [441, 472] on span at bounding box center [435, 440] width 121 height 91
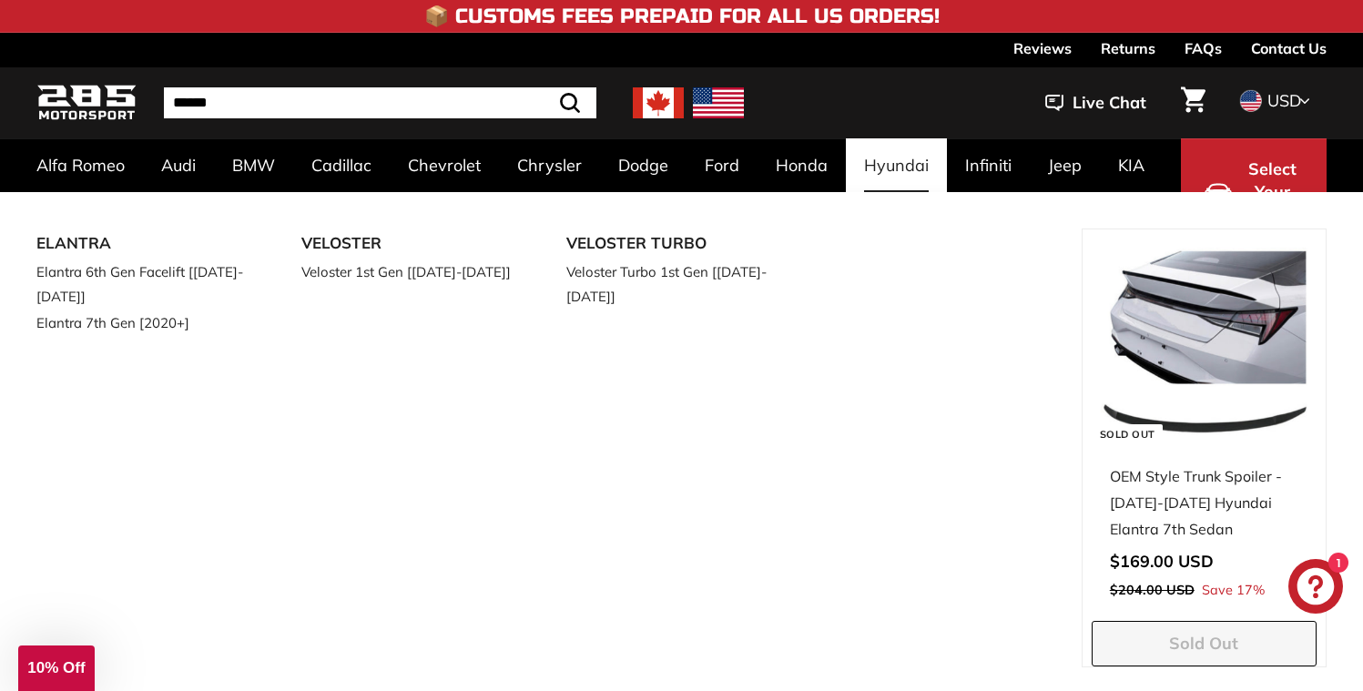
scroll to position [24, 0]
